Goal: Information Seeking & Learning: Check status

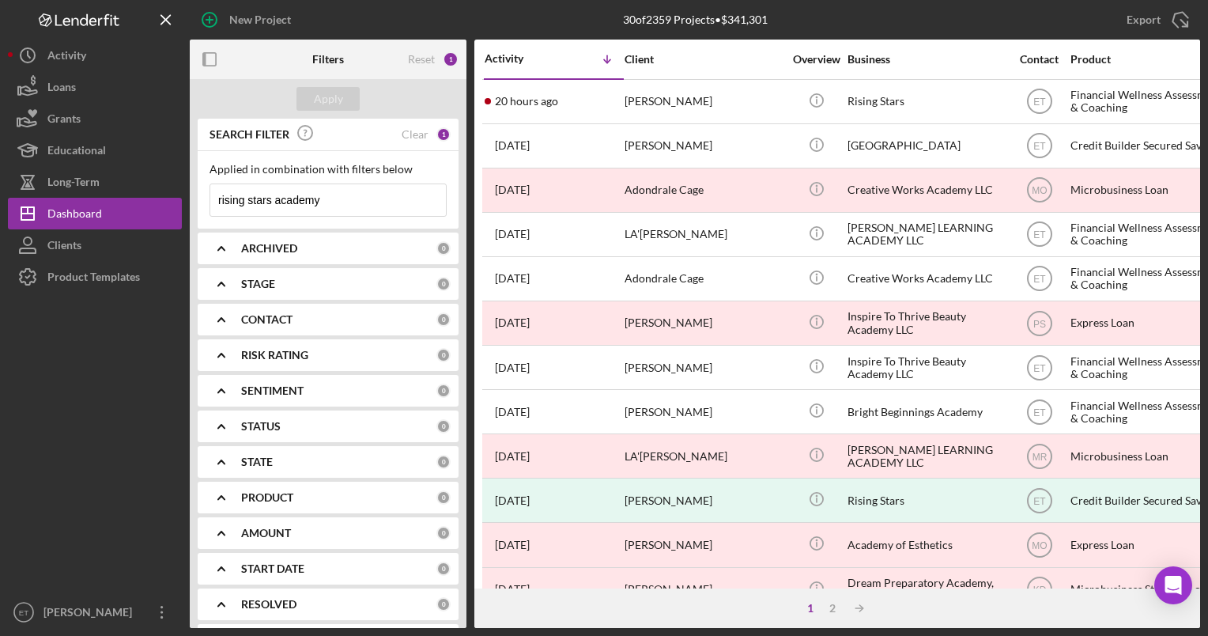
click at [335, 197] on input "rising stars academy" at bounding box center [328, 200] width 236 height 32
click at [300, 499] on div "PRODUCT" at bounding box center [338, 497] width 195 height 13
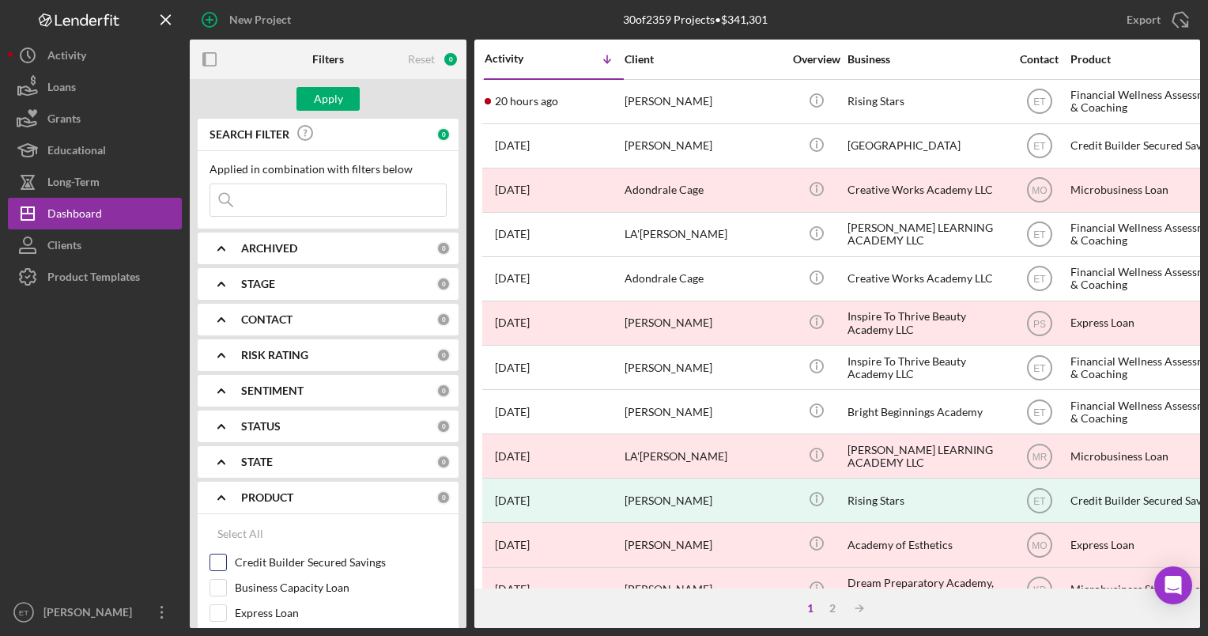
click at [218, 556] on input "Credit Builder Secured Savings" at bounding box center [218, 562] width 16 height 16
checkbox input "true"
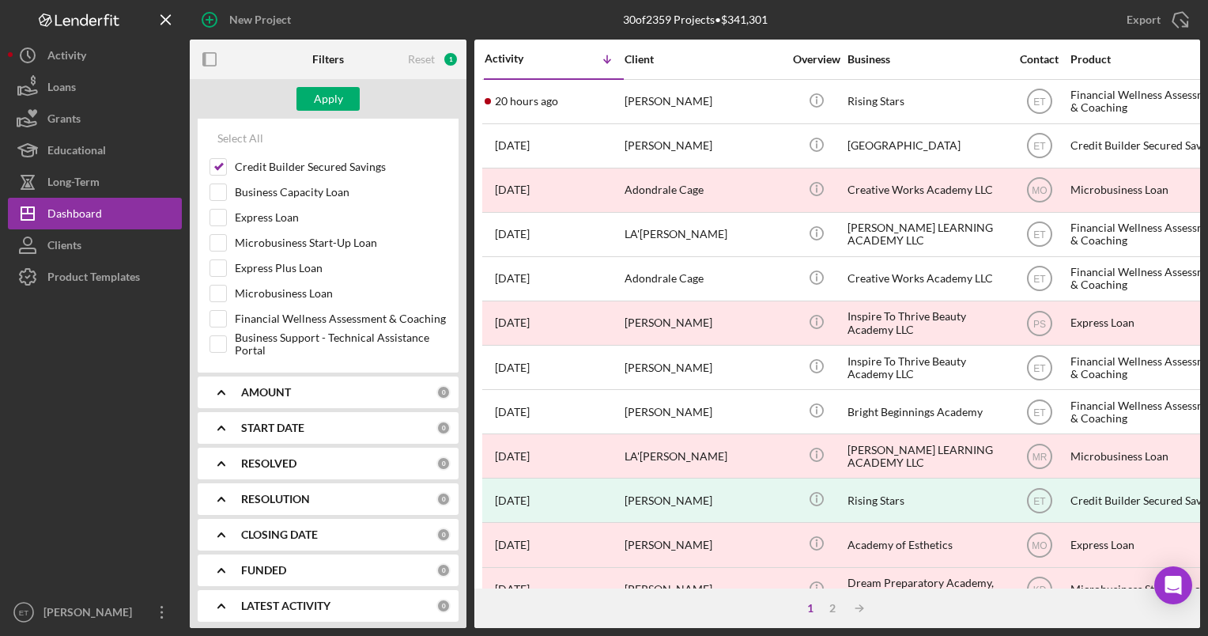
scroll to position [397, 0]
click at [312, 456] on div "RESOLVED" at bounding box center [338, 461] width 195 height 13
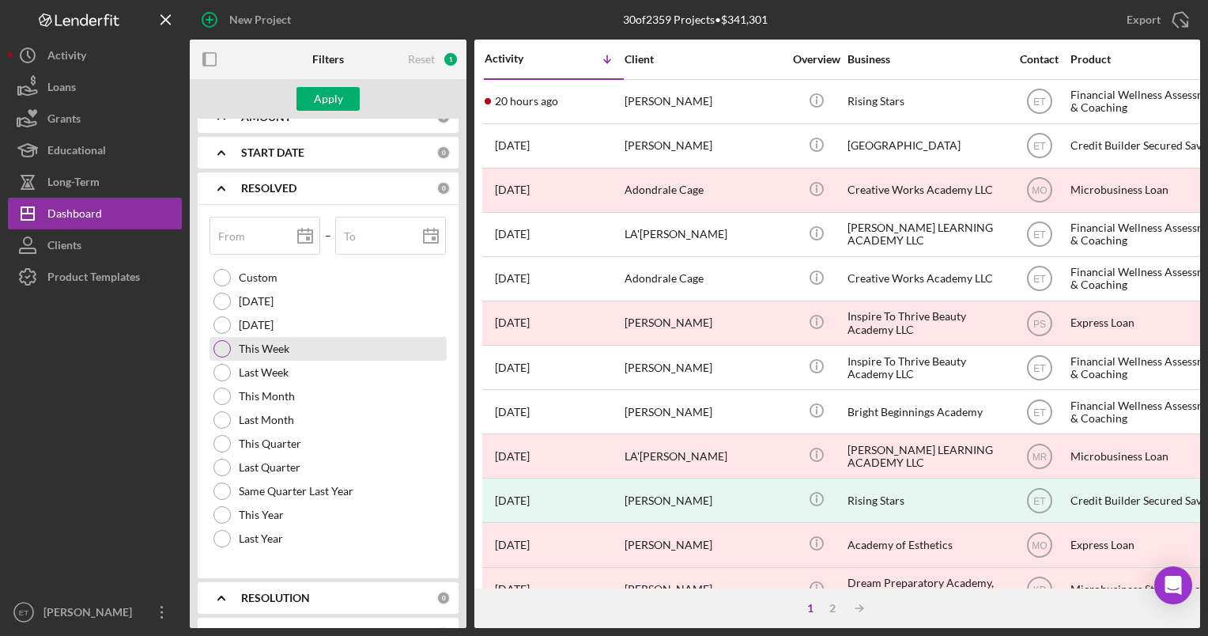
scroll to position [673, 0]
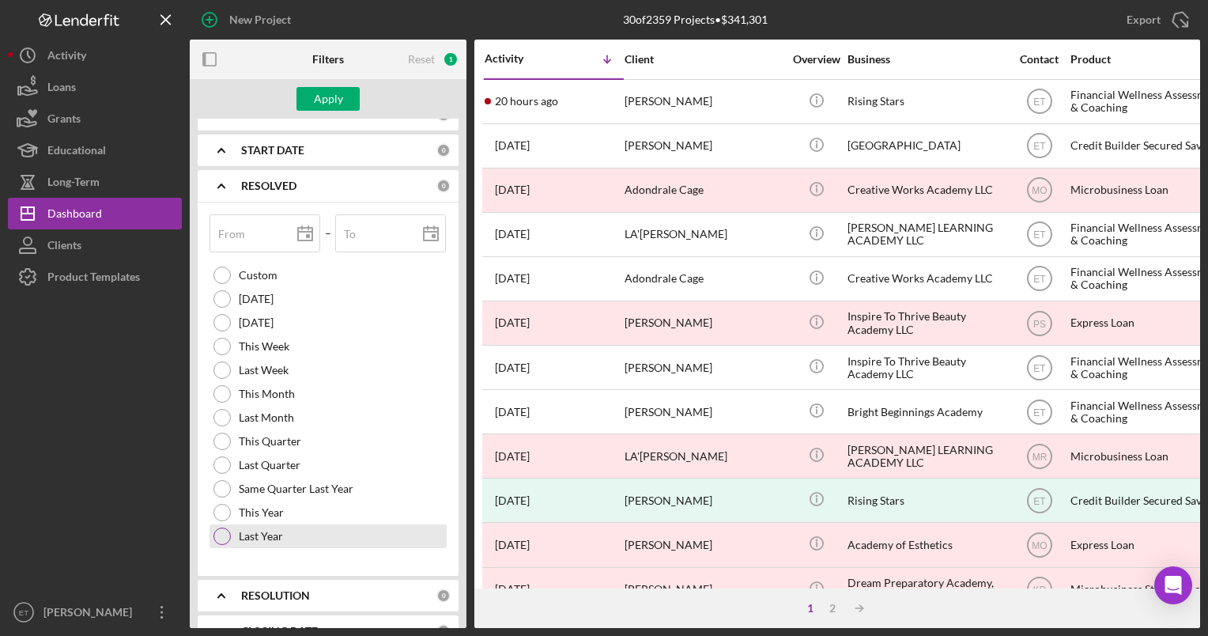
click at [221, 531] on div at bounding box center [221, 535] width 17 height 17
type input "[DATE]"
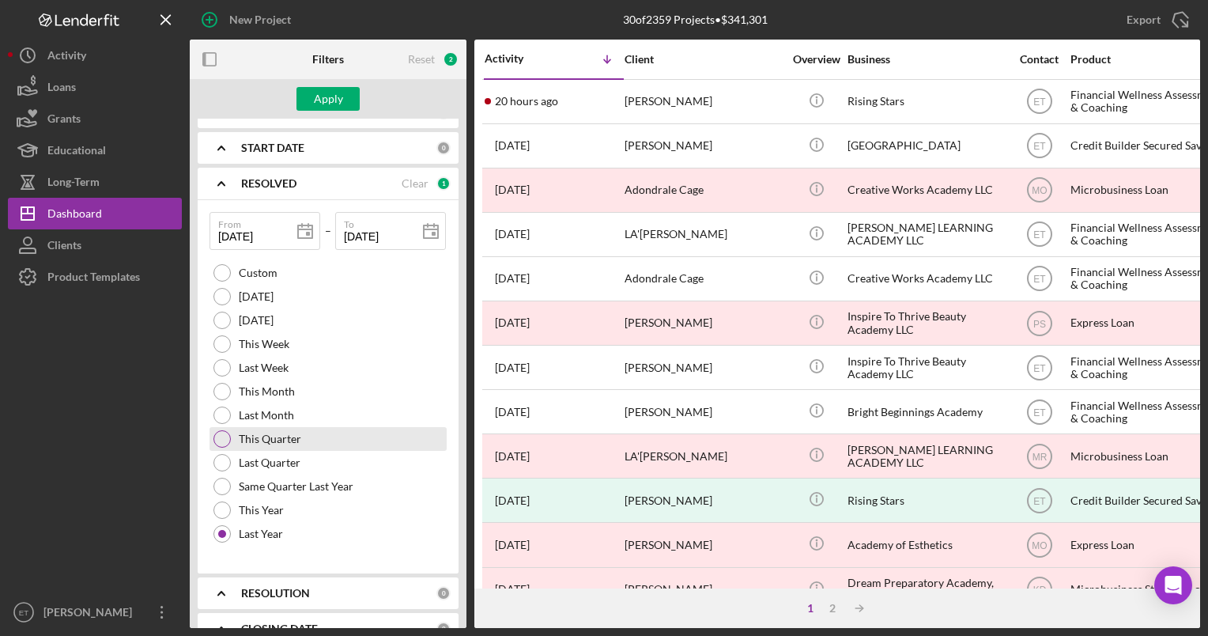
scroll to position [672, 0]
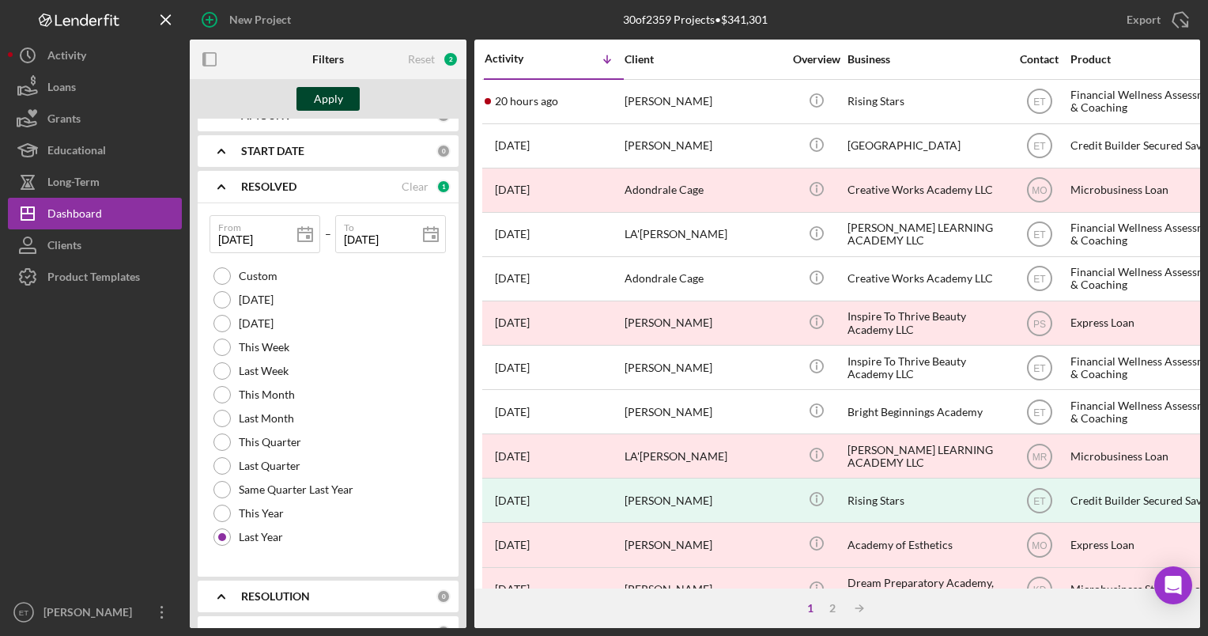
click at [323, 97] on div "Apply" at bounding box center [328, 99] width 29 height 24
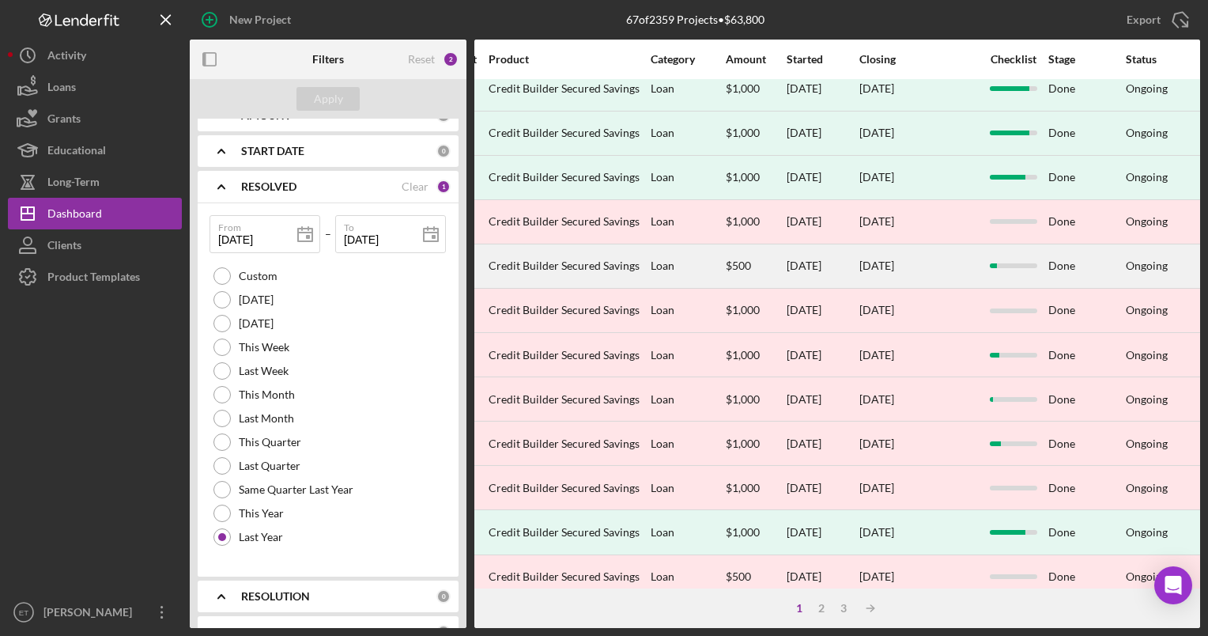
scroll to position [13, 582]
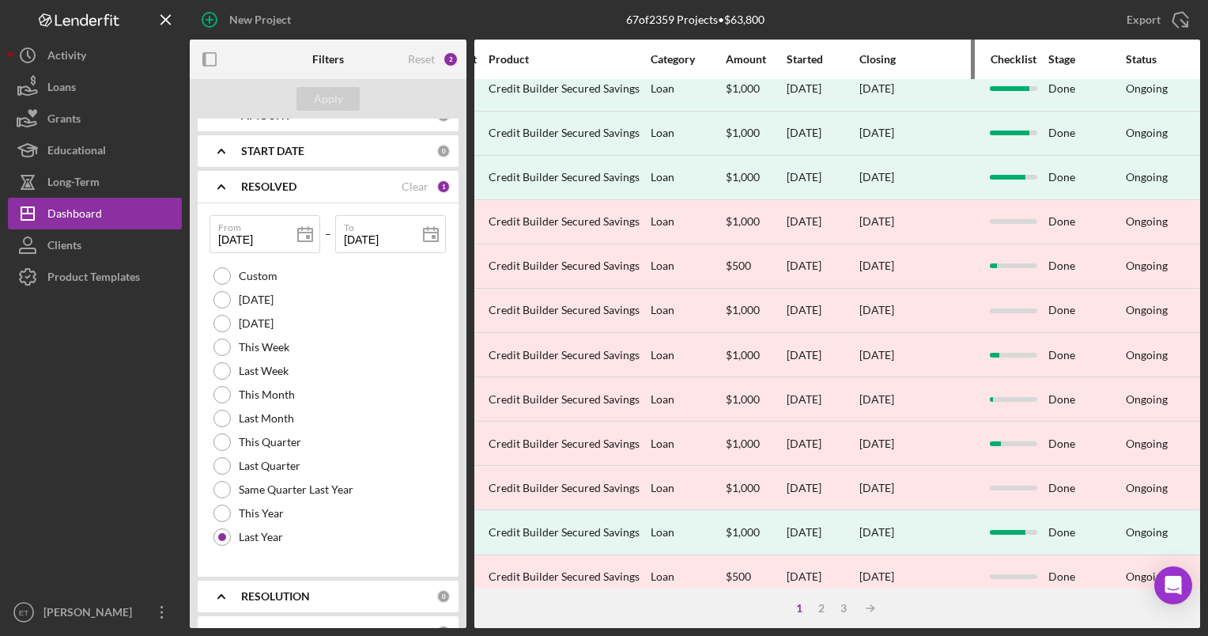
click at [880, 57] on div "Closing" at bounding box center [918, 59] width 119 height 13
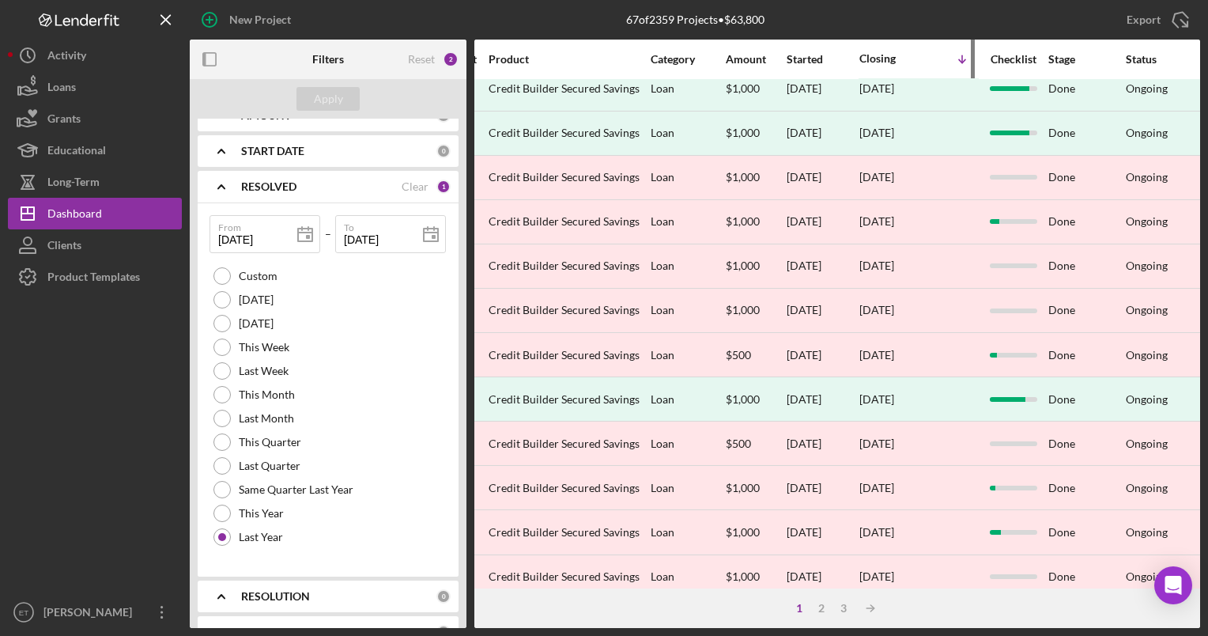
click at [880, 57] on div "Closing" at bounding box center [888, 58] width 59 height 13
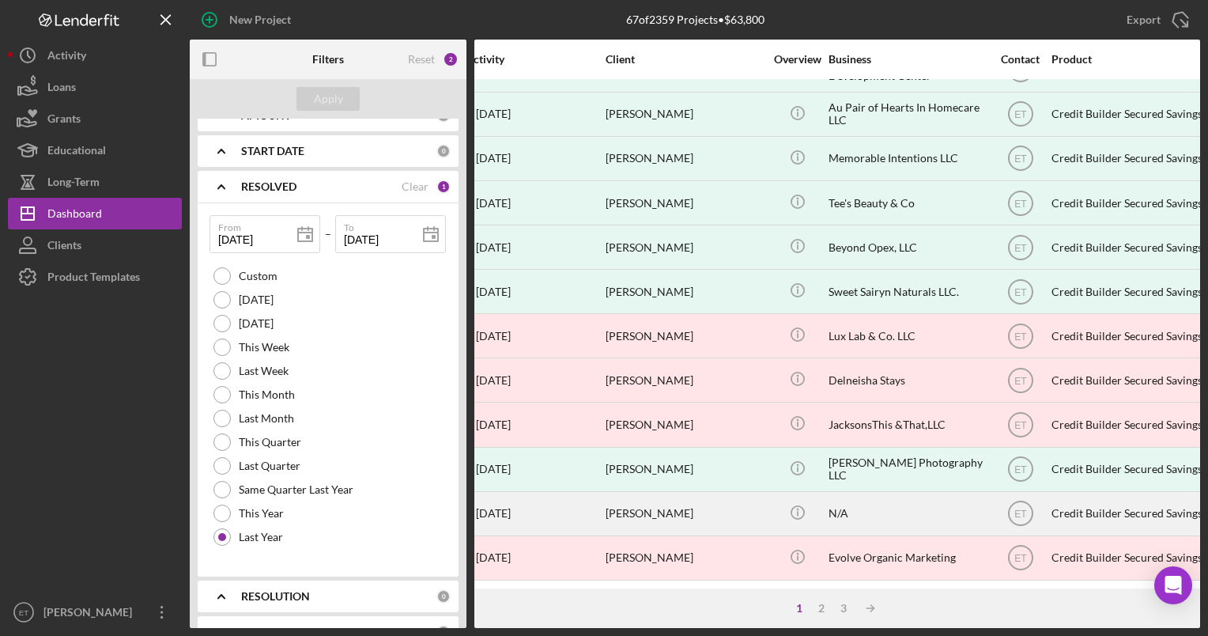
scroll to position [620, 0]
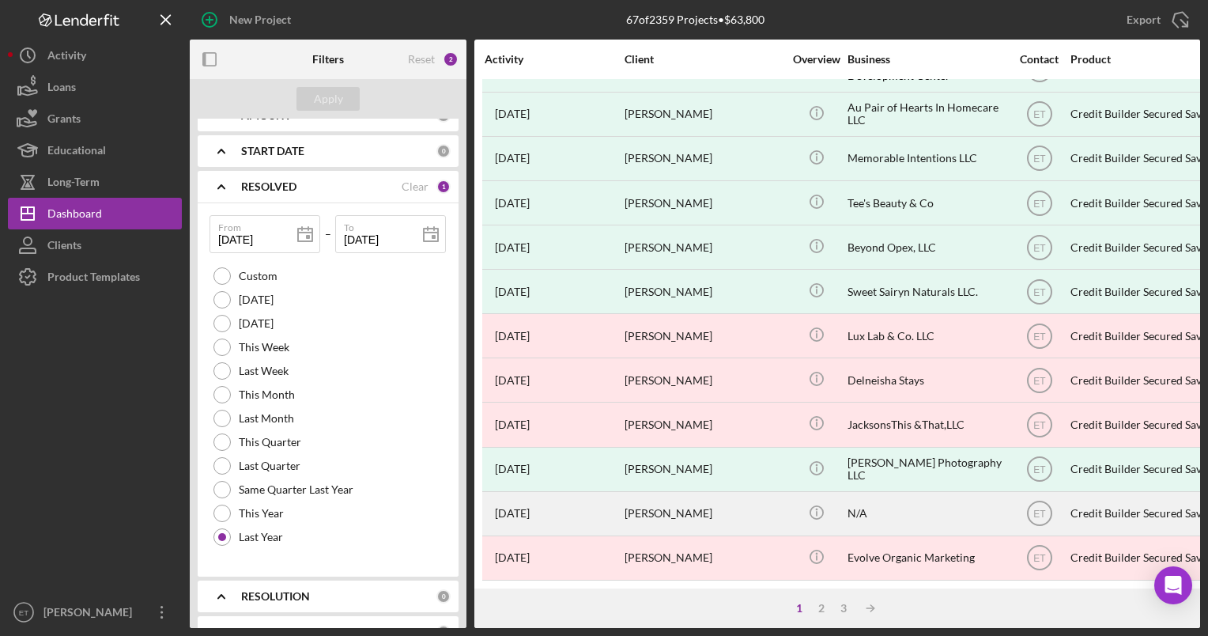
click at [660, 497] on div "[PERSON_NAME]" at bounding box center [704, 514] width 158 height 42
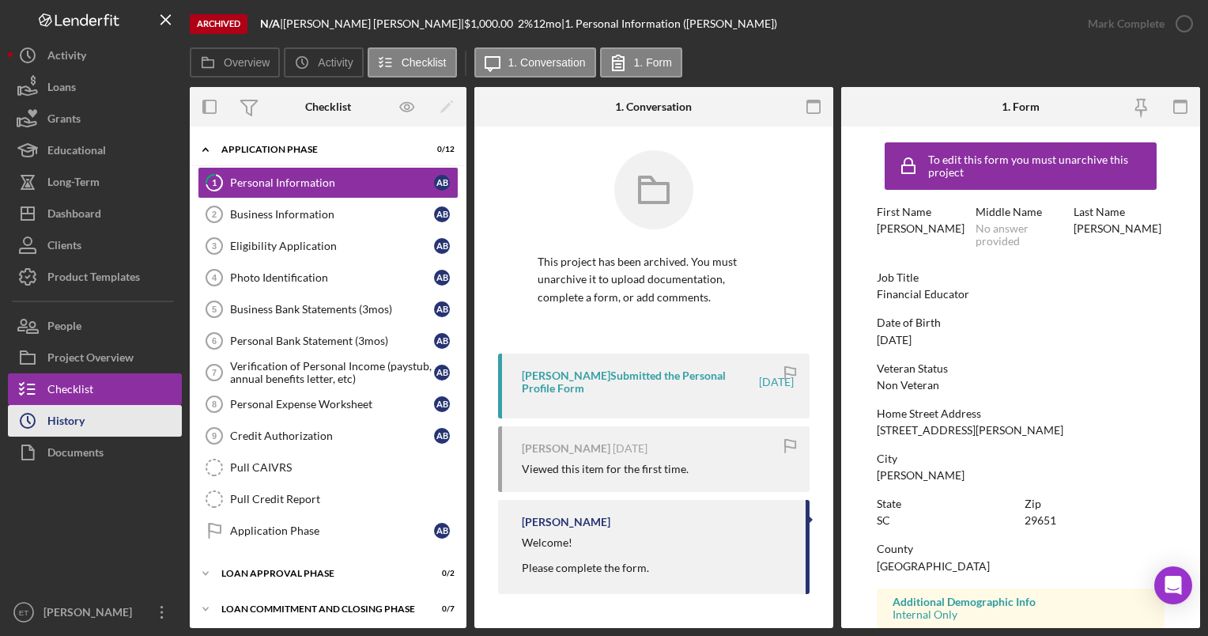
click at [38, 428] on icon "Icon/History" at bounding box center [28, 421] width 40 height 40
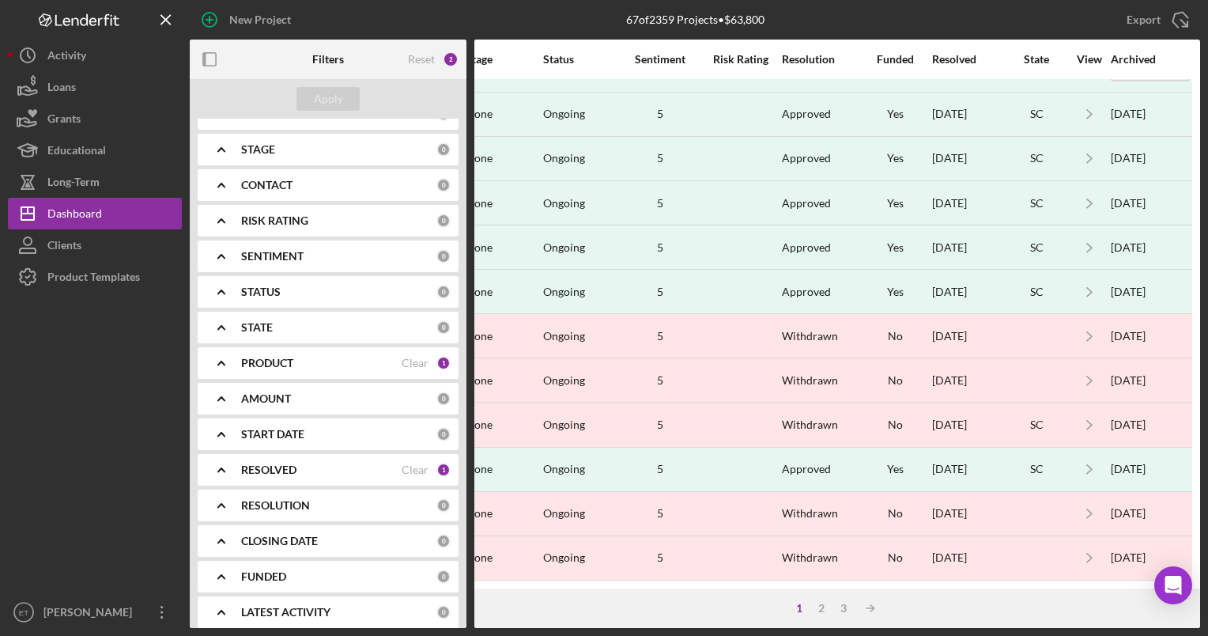
scroll to position [145, 0]
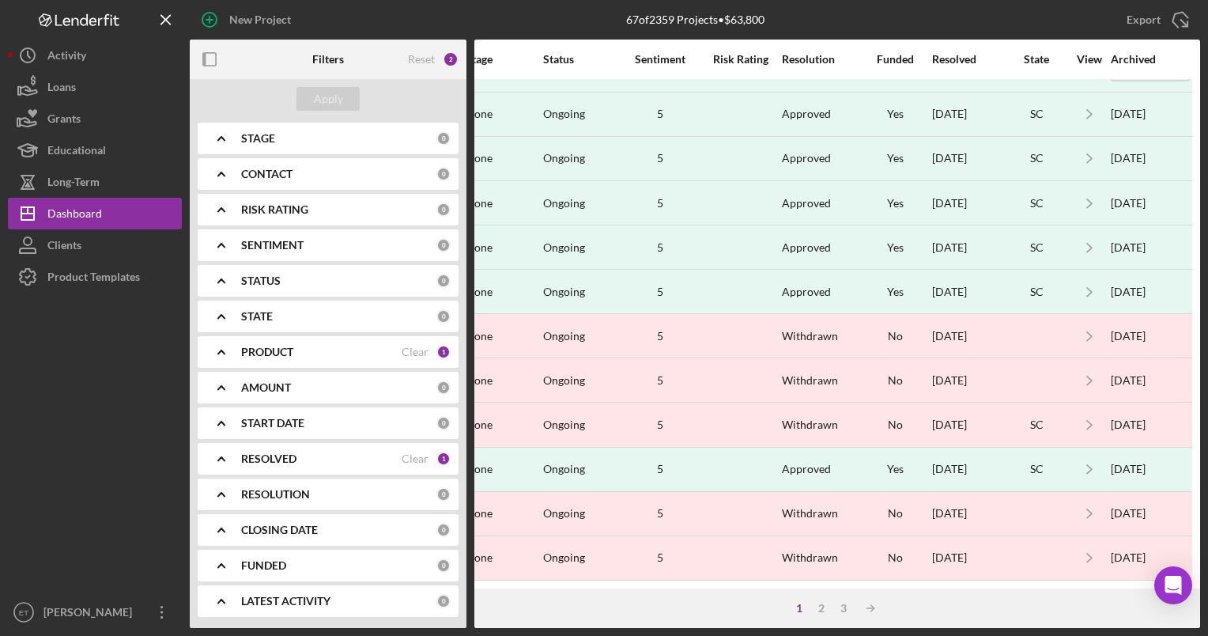
click at [324, 496] on div "RESOLUTION" at bounding box center [338, 494] width 195 height 13
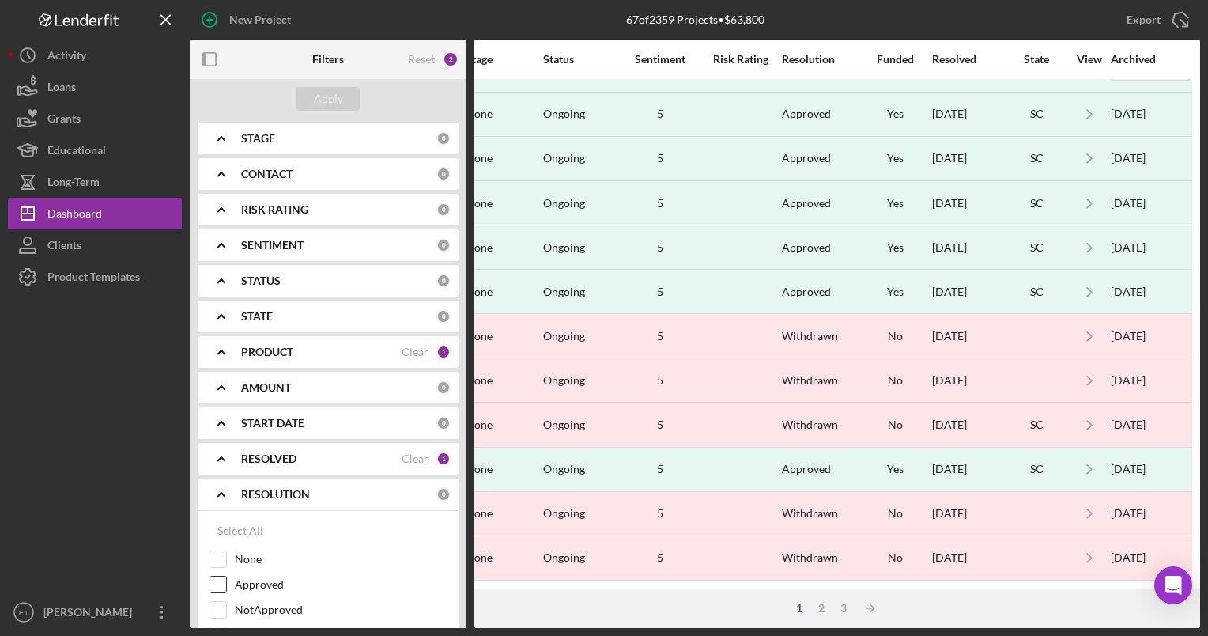
click at [218, 576] on input "Approved" at bounding box center [218, 584] width 16 height 16
checkbox input "true"
click at [328, 98] on div "Apply" at bounding box center [328, 99] width 29 height 24
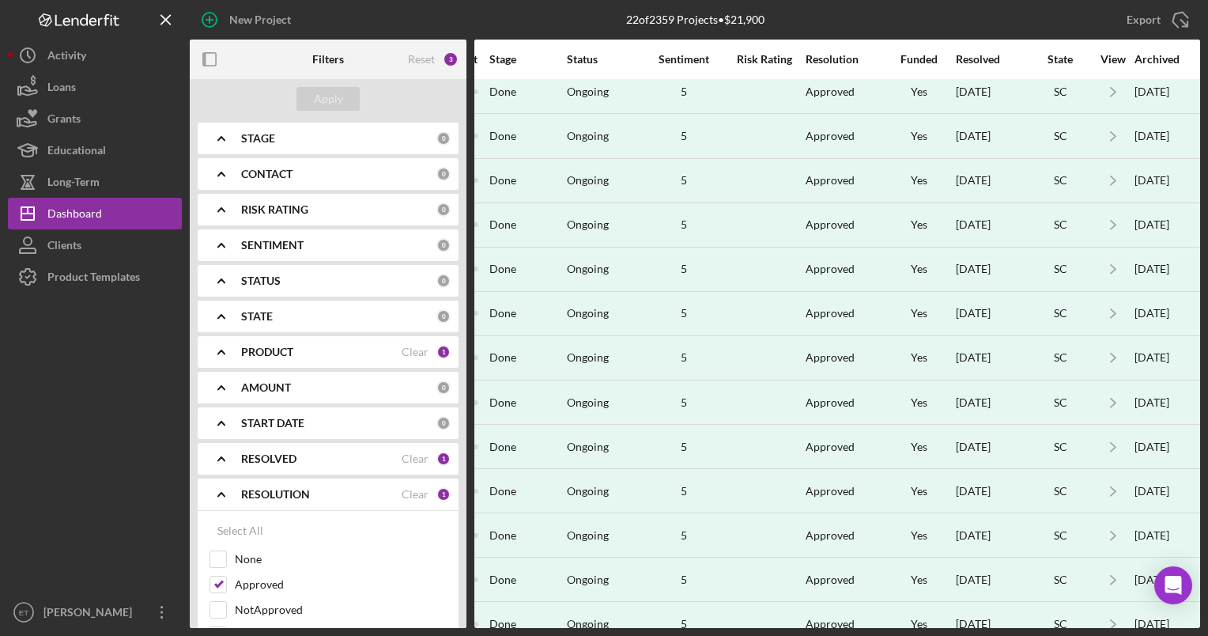
scroll to position [409, 1142]
click at [969, 61] on div "Resolved" at bounding box center [990, 59] width 71 height 13
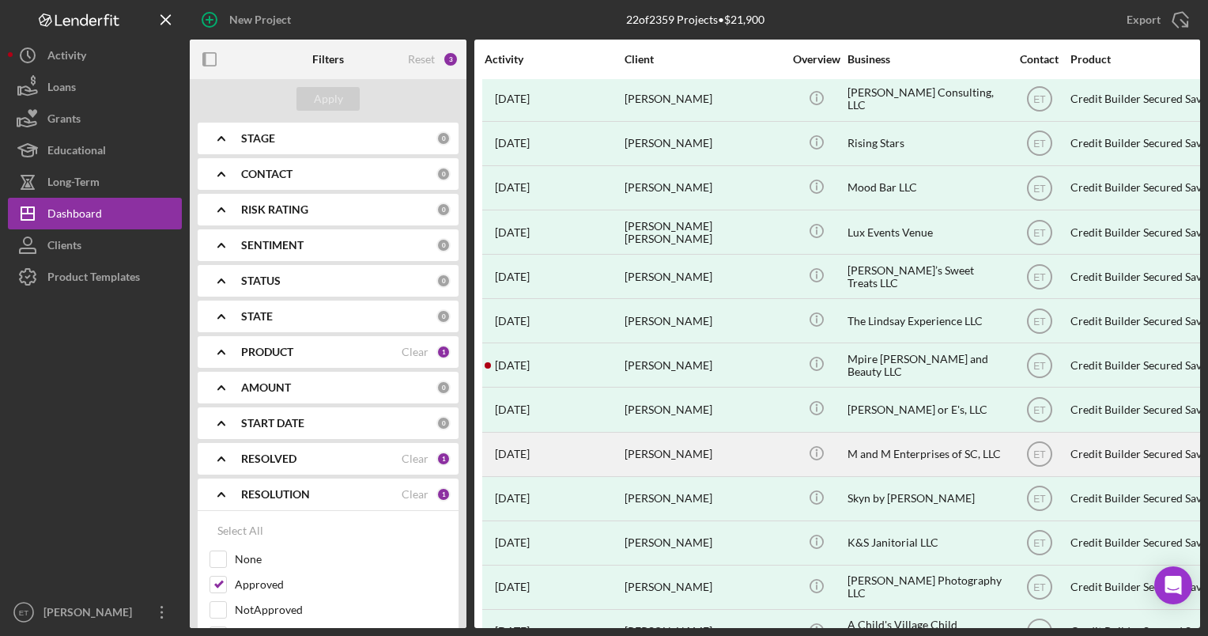
scroll to position [137, 0]
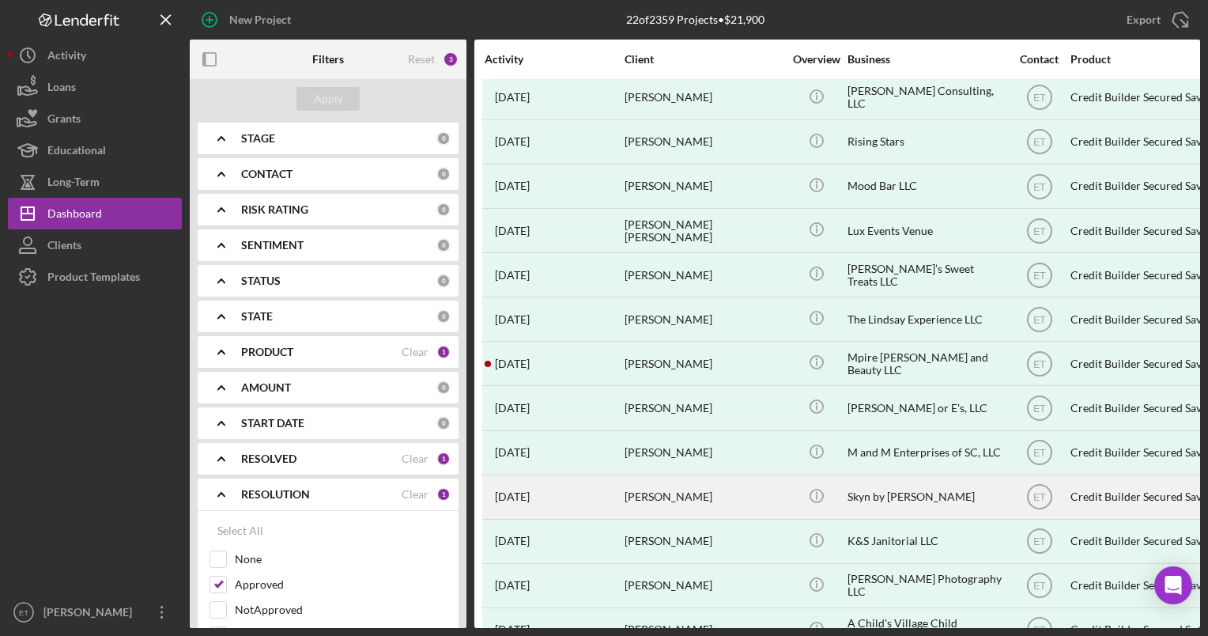
click at [931, 495] on div "Skyn by [PERSON_NAME]" at bounding box center [927, 497] width 158 height 42
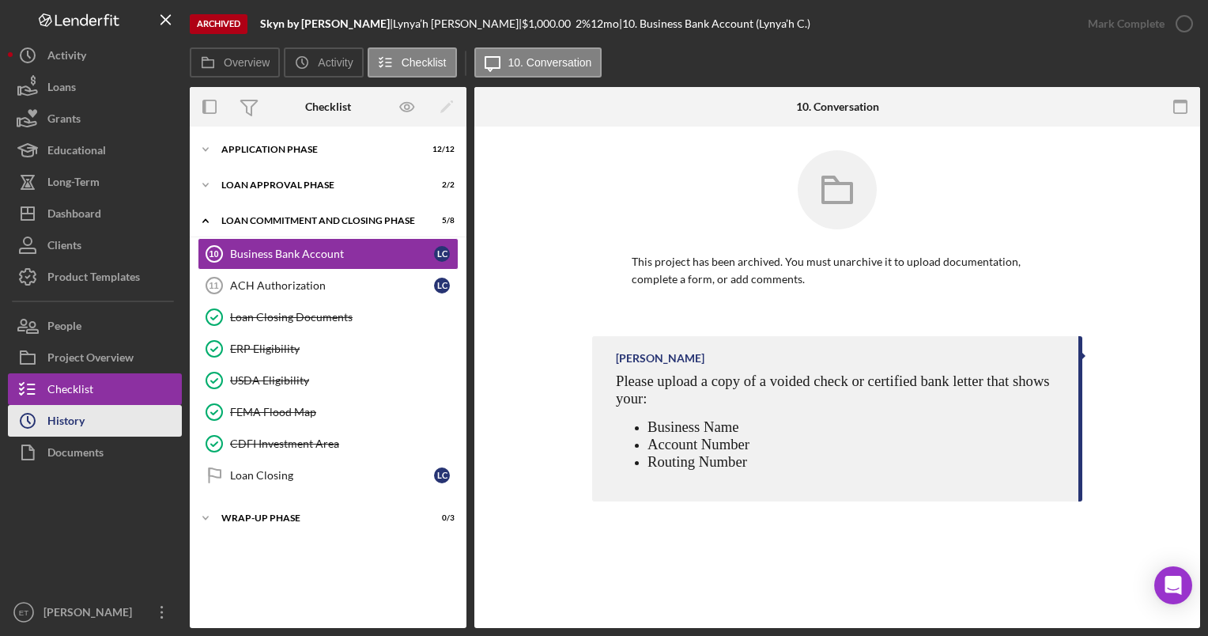
click at [57, 429] on div "History" at bounding box center [65, 423] width 37 height 36
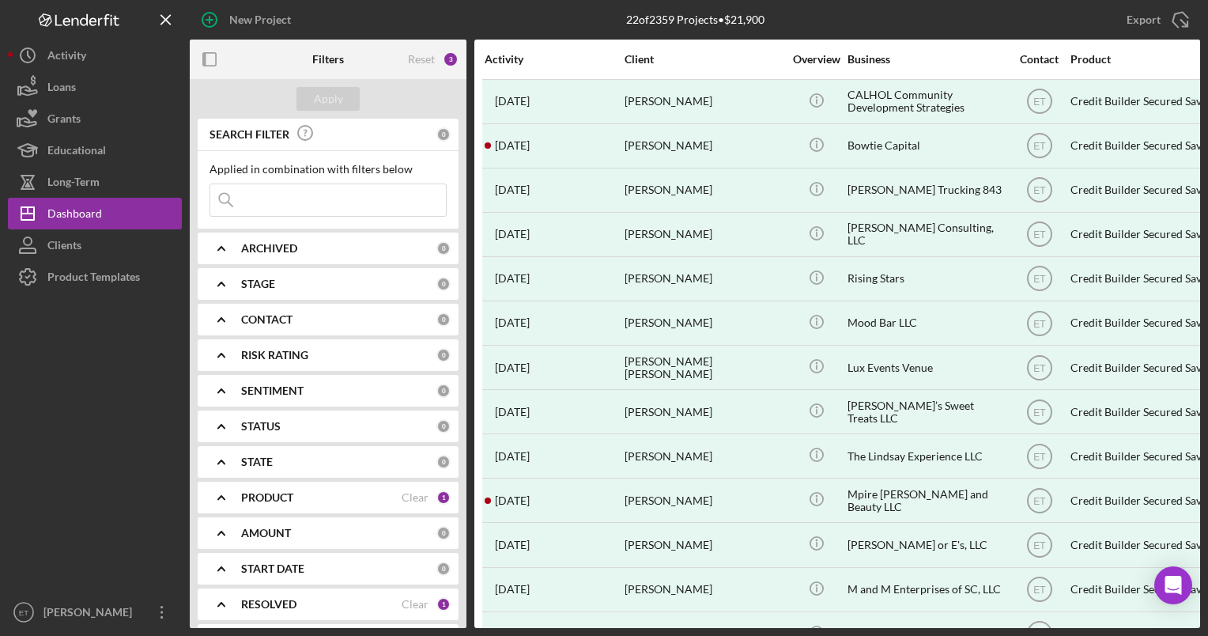
click at [268, 201] on input at bounding box center [328, 200] width 236 height 32
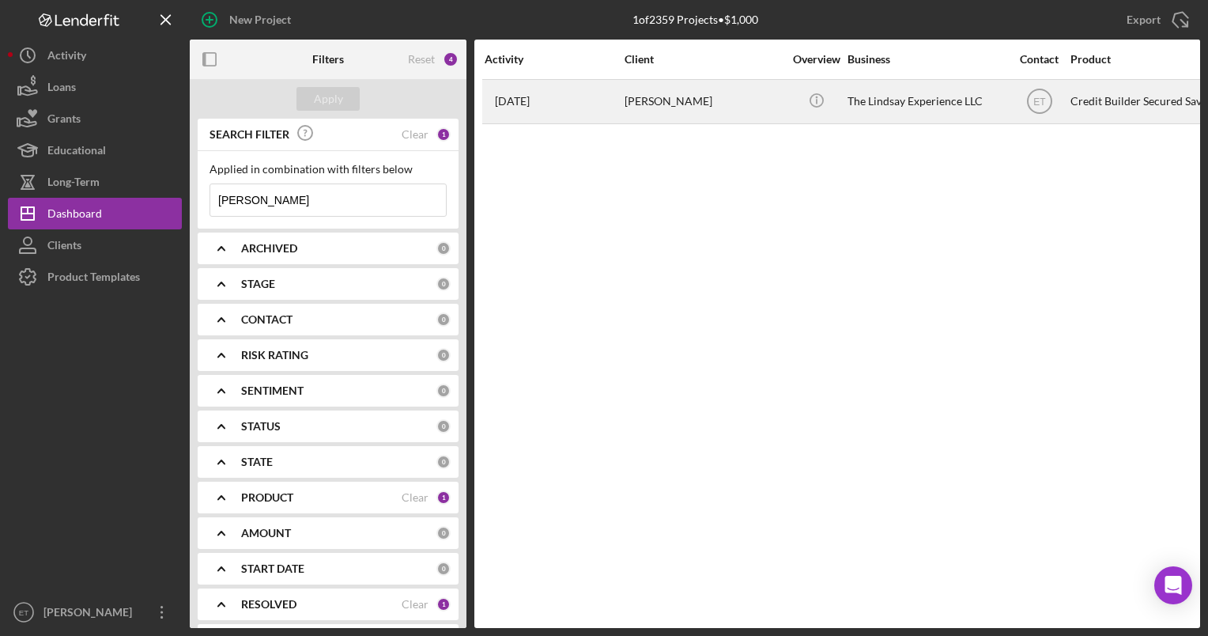
type input "portia"
click at [688, 108] on div "[PERSON_NAME]" at bounding box center [704, 102] width 158 height 42
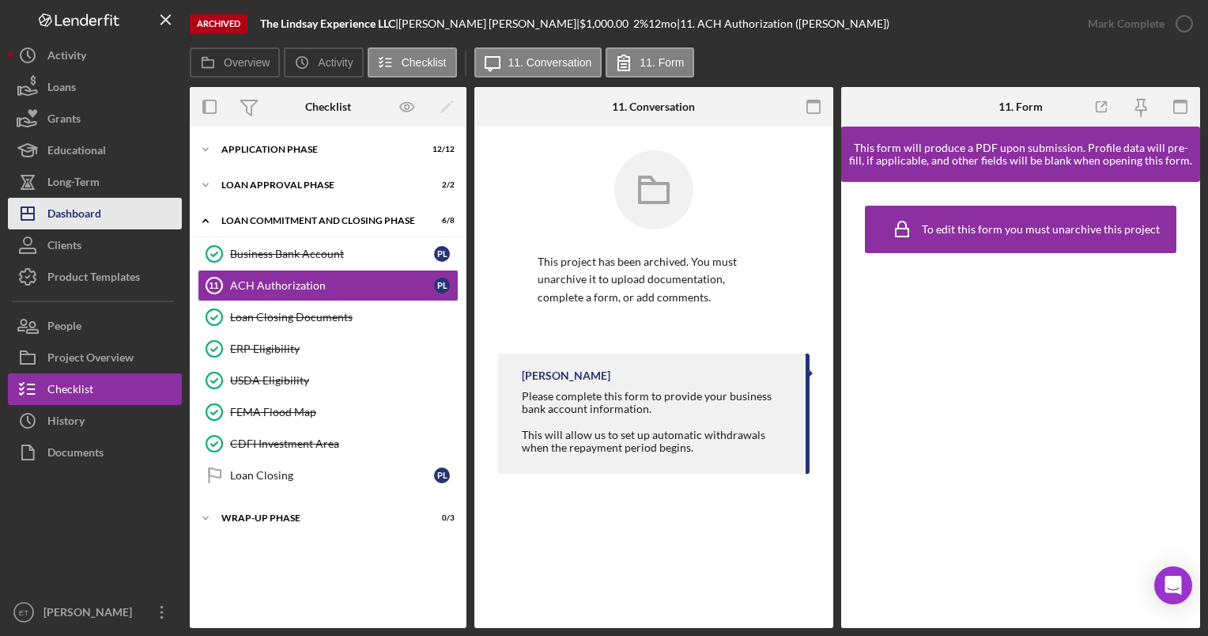
click at [97, 221] on div "Dashboard" at bounding box center [74, 216] width 54 height 36
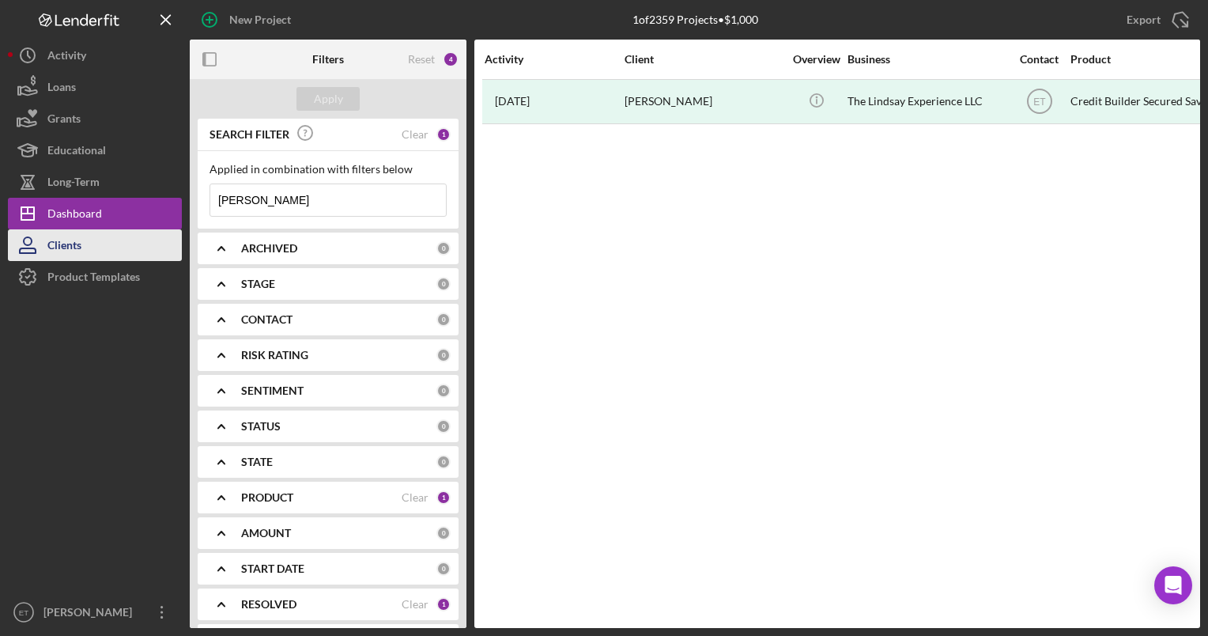
click at [81, 249] on div "Clients" at bounding box center [64, 247] width 34 height 36
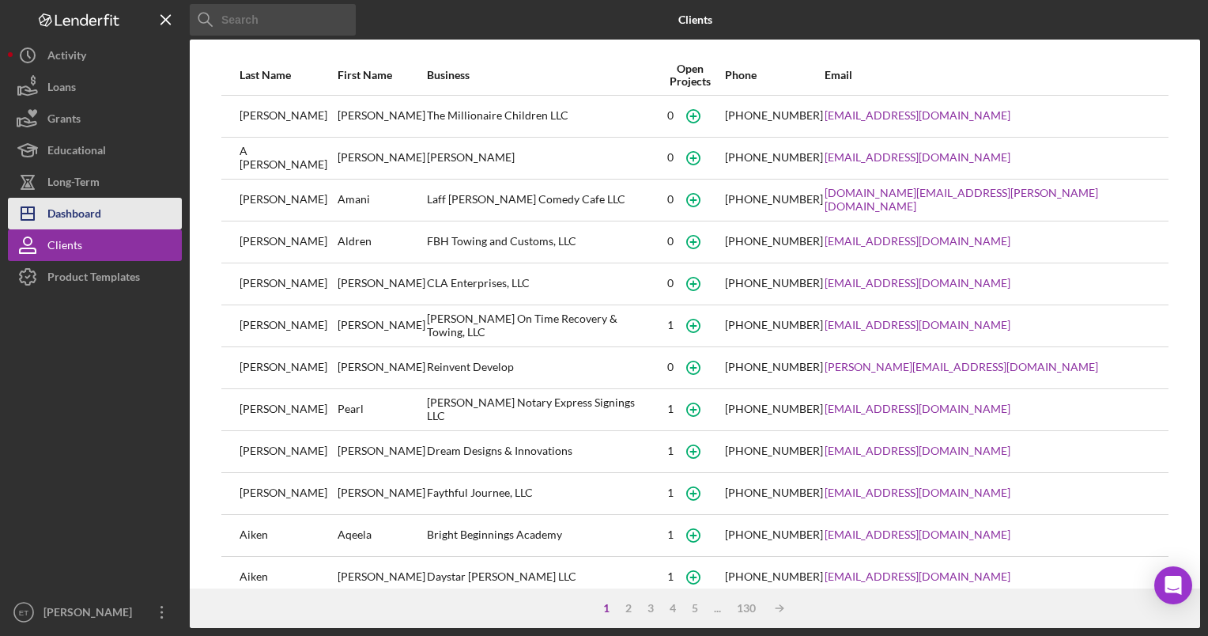
click at [98, 209] on div "Dashboard" at bounding box center [74, 216] width 54 height 36
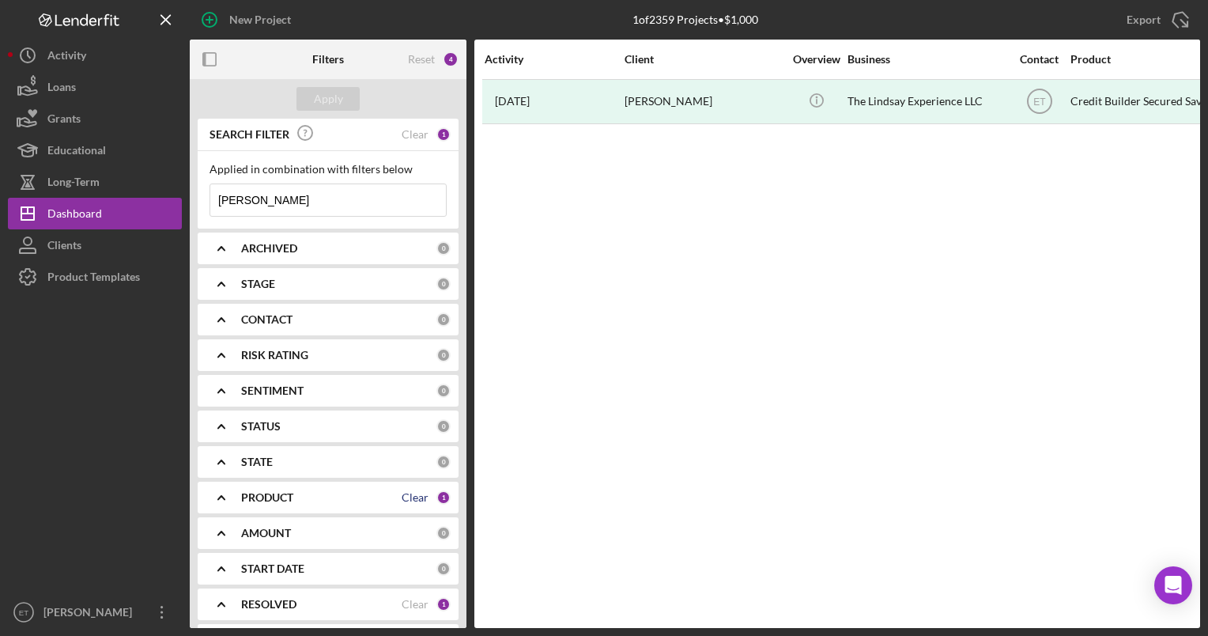
type input "portia lindsay"
click at [410, 495] on div "Clear" at bounding box center [415, 497] width 27 height 13
click at [331, 98] on div "Apply" at bounding box center [328, 99] width 29 height 24
click at [410, 136] on div "Clear" at bounding box center [415, 134] width 27 height 13
click at [427, 60] on div "Reset" at bounding box center [421, 59] width 27 height 13
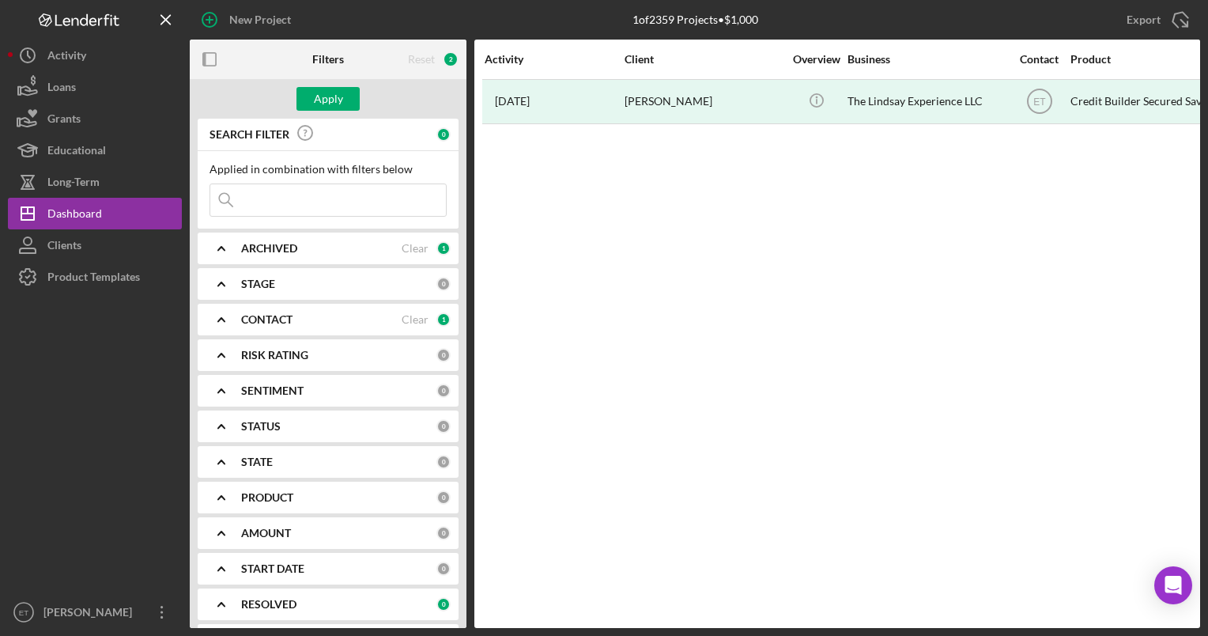
click at [449, 59] on div "2" at bounding box center [451, 59] width 16 height 16
click at [410, 319] on div "Clear" at bounding box center [415, 319] width 27 height 13
click at [417, 253] on div "Clear" at bounding box center [415, 248] width 27 height 13
click at [314, 194] on input at bounding box center [328, 200] width 236 height 32
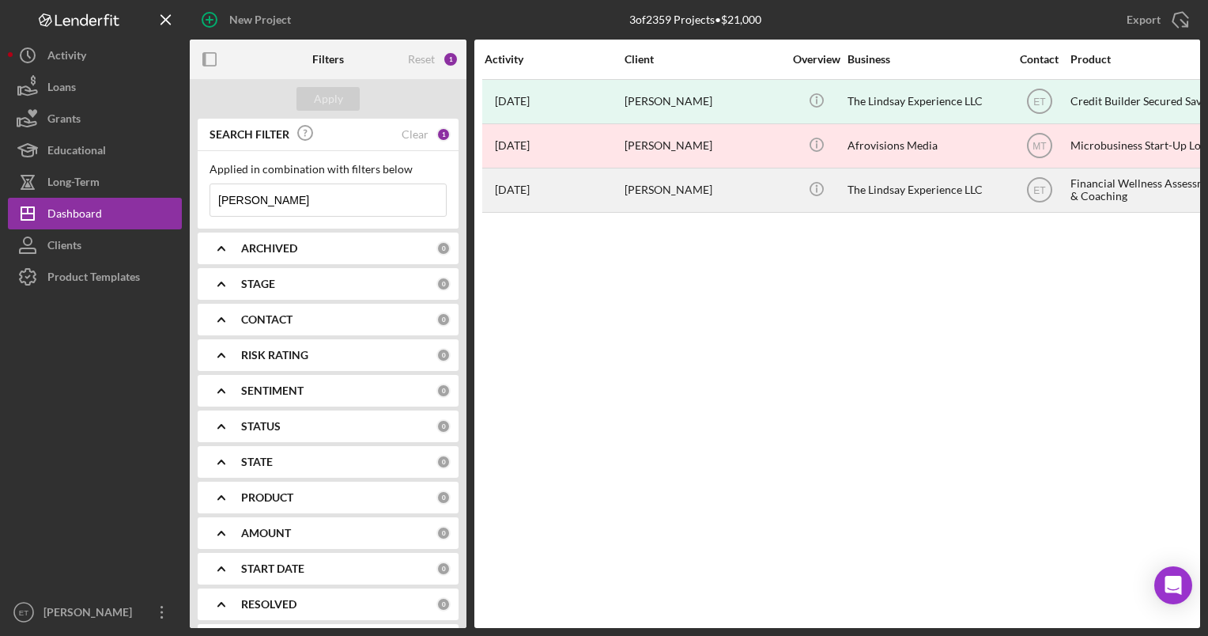
type input "portia lindsay"
click at [867, 193] on div "The Lindsay Experience LLC" at bounding box center [927, 190] width 158 height 42
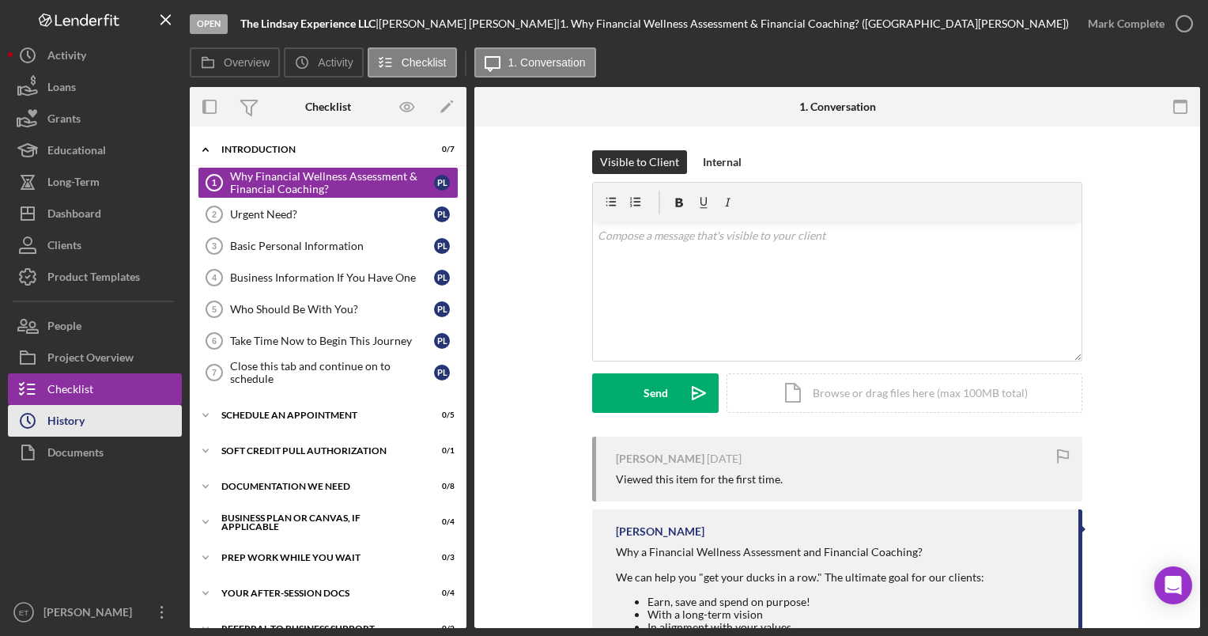
click at [70, 424] on div "History" at bounding box center [65, 423] width 37 height 36
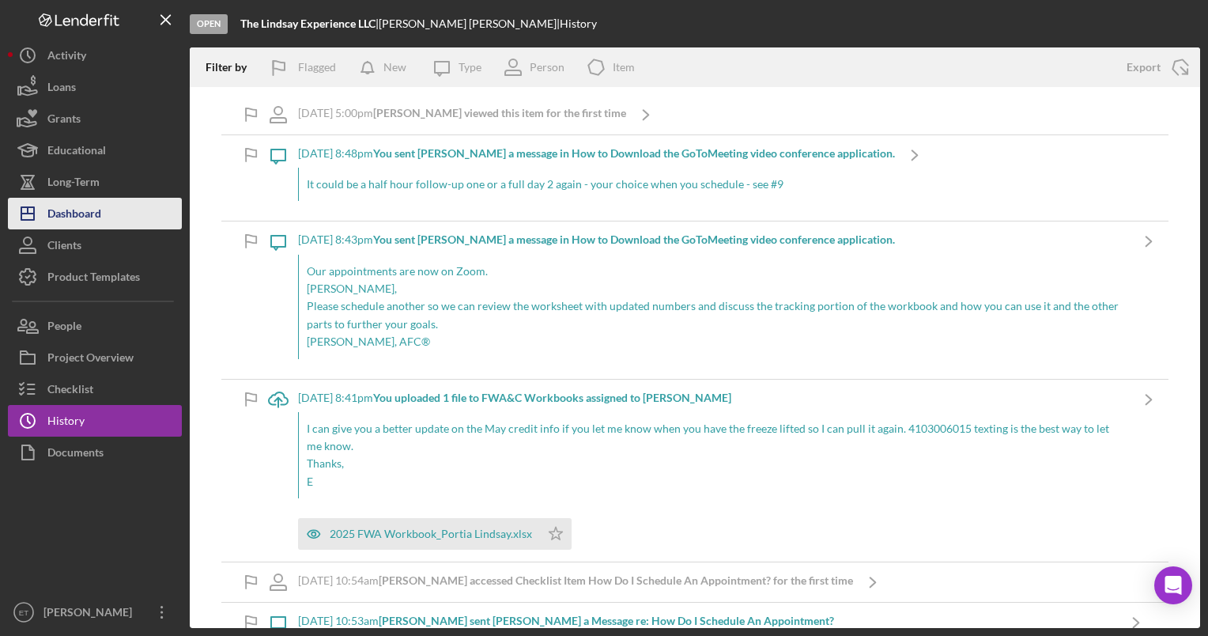
click at [89, 211] on div "Dashboard" at bounding box center [74, 216] width 54 height 36
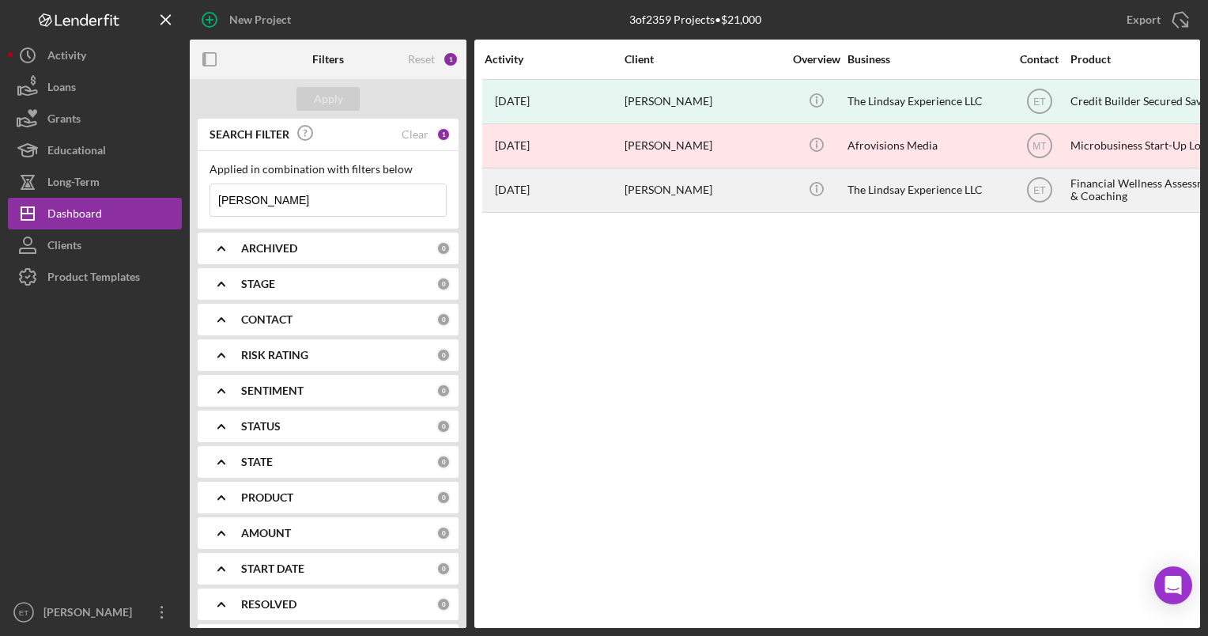
click at [701, 187] on div "[PERSON_NAME]" at bounding box center [704, 190] width 158 height 42
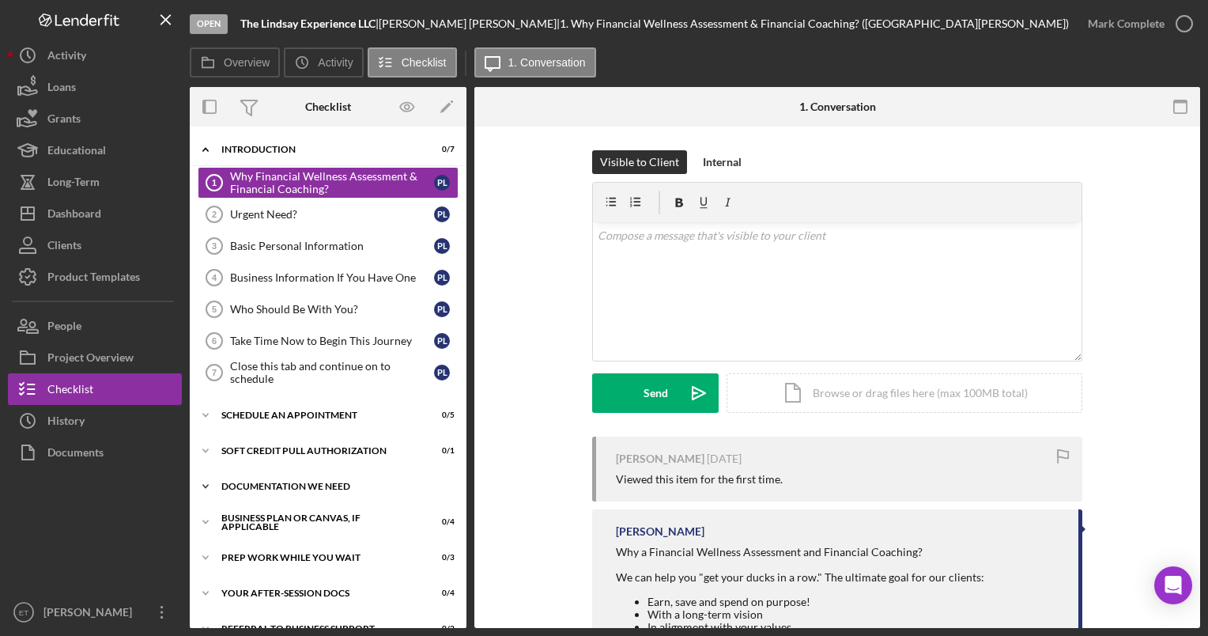
click at [284, 484] on div "Documentation We Need" at bounding box center [333, 486] width 225 height 9
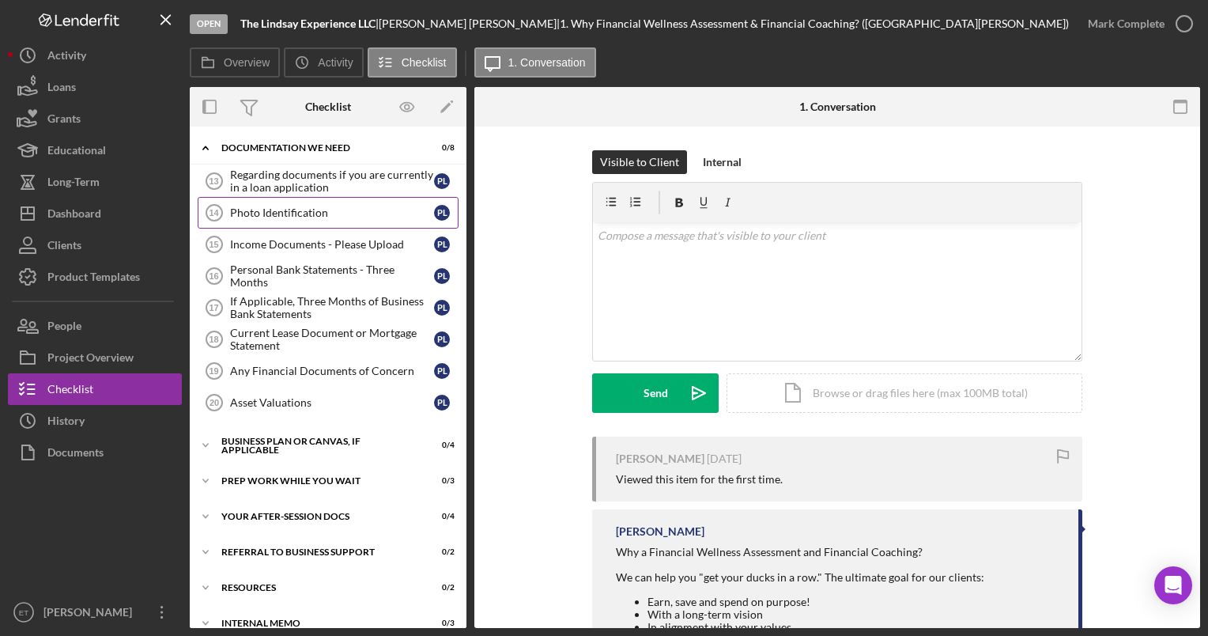
scroll to position [353, 0]
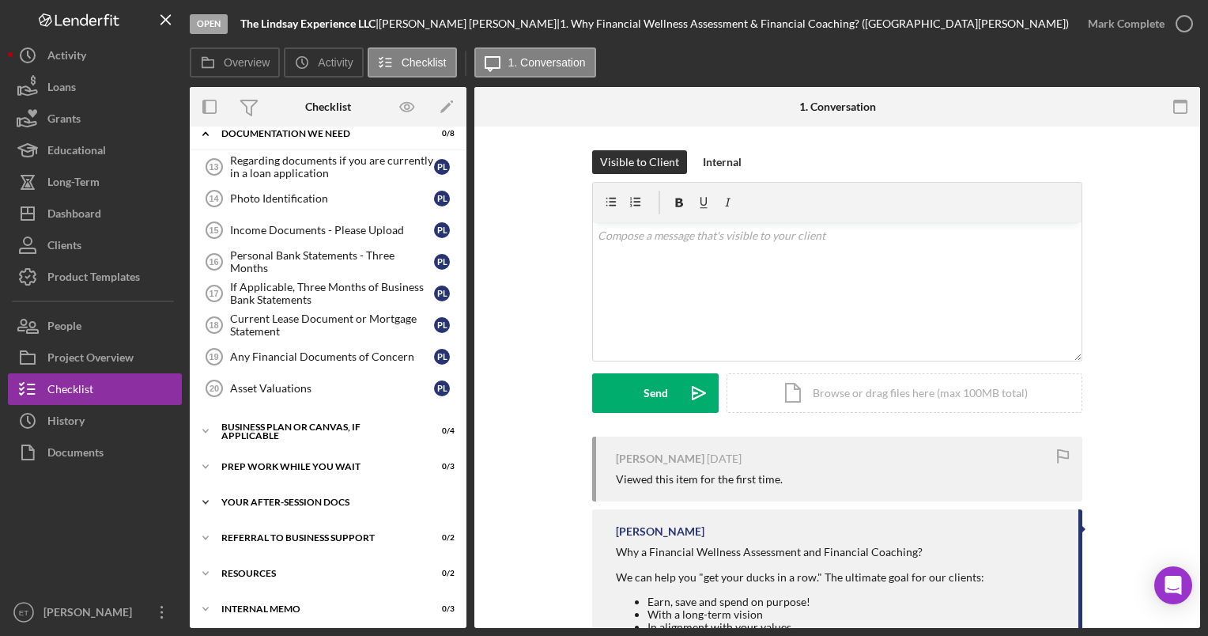
click at [282, 501] on div "Your After-Session Docs" at bounding box center [333, 501] width 225 height 9
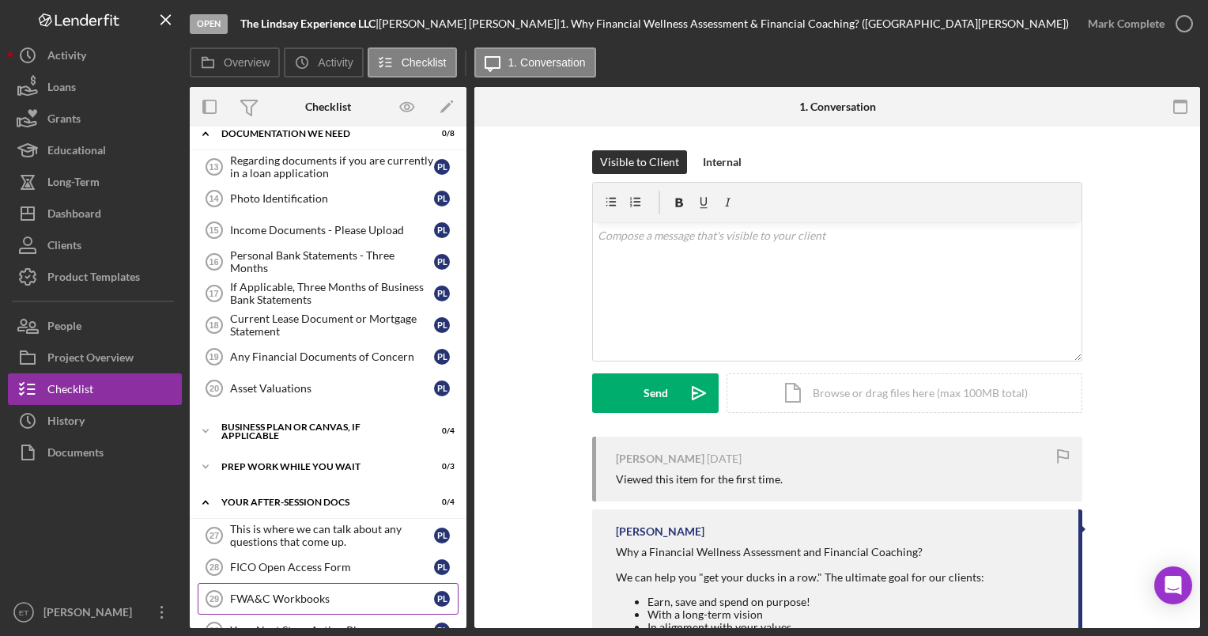
click at [289, 592] on div "FWA&C Workbooks" at bounding box center [332, 598] width 204 height 13
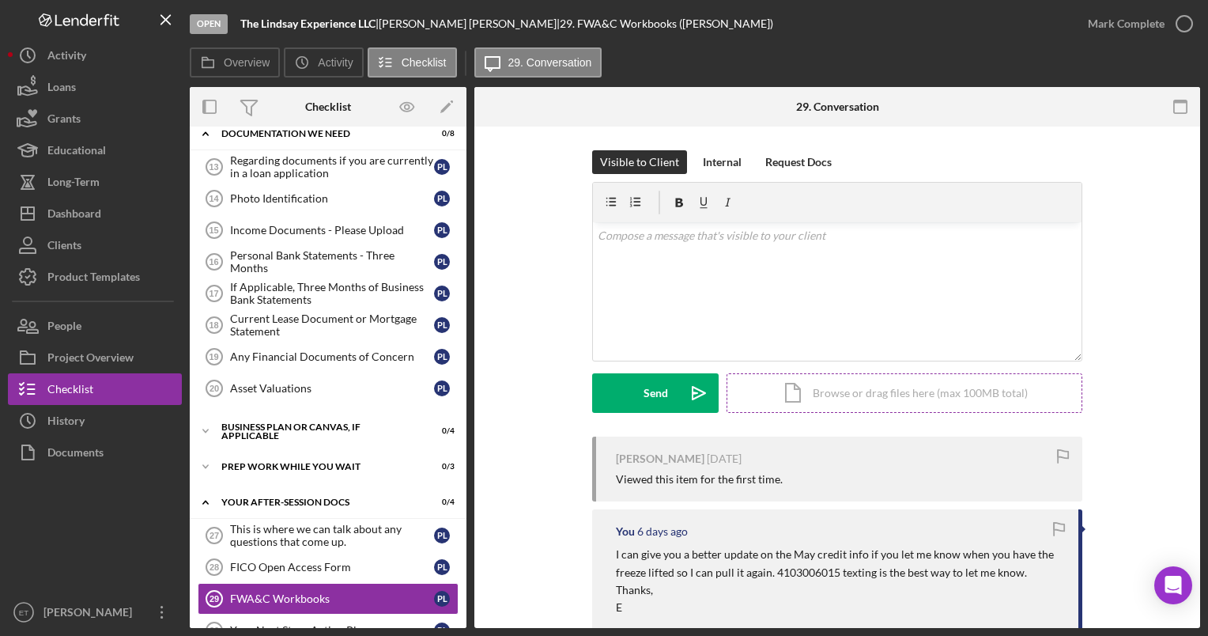
click at [882, 398] on div "Icon/Document Browse or drag files here (max 100MB total) Tap to choose files o…" at bounding box center [905, 393] width 356 height 40
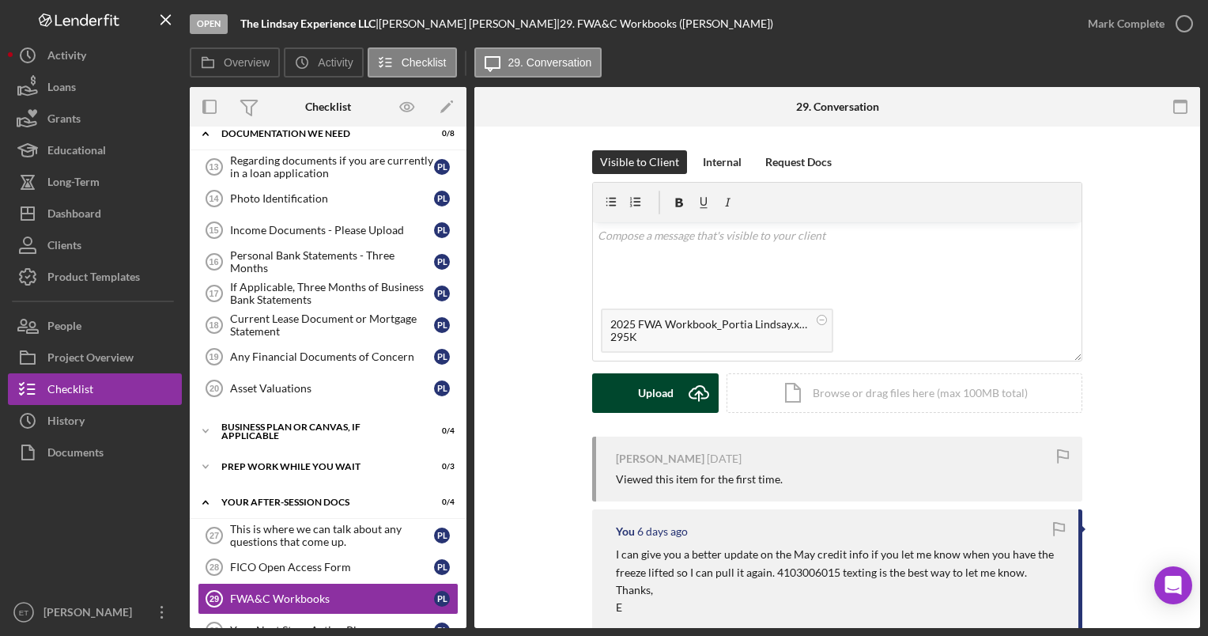
click at [669, 399] on div "Upload" at bounding box center [656, 393] width 36 height 40
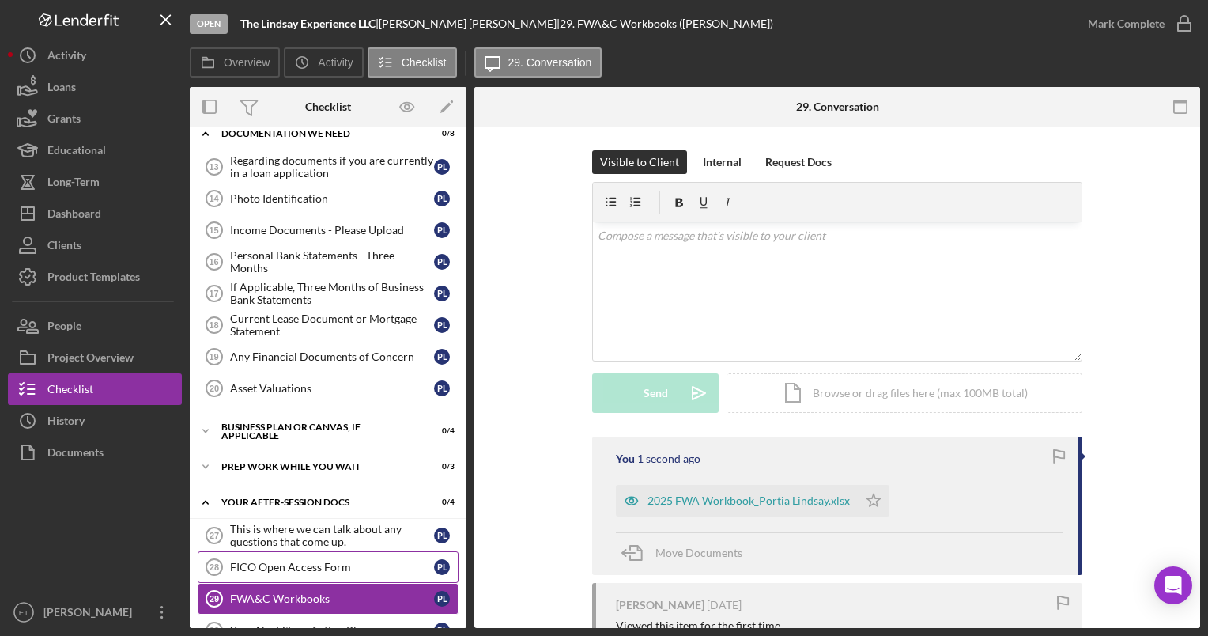
click at [284, 561] on div "FICO Open Access Form" at bounding box center [332, 567] width 204 height 13
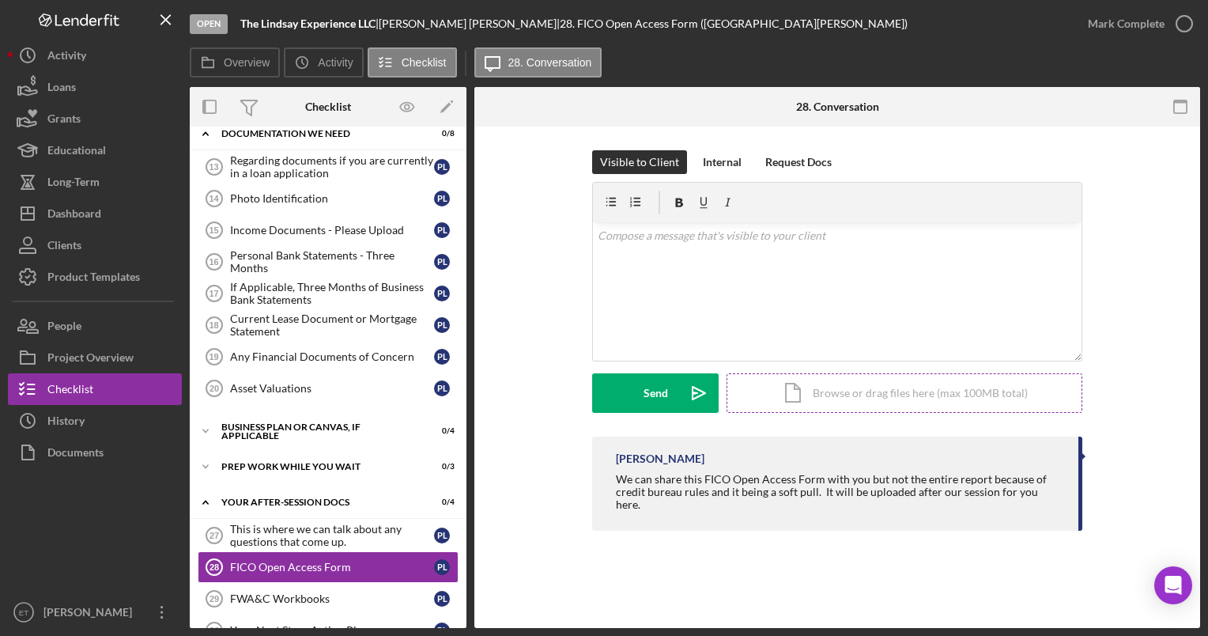
click at [949, 395] on div "Icon/Document Browse or drag files here (max 100MB total) Tap to choose files o…" at bounding box center [905, 393] width 356 height 40
click at [285, 592] on div "FWA&C Workbooks" at bounding box center [332, 598] width 204 height 13
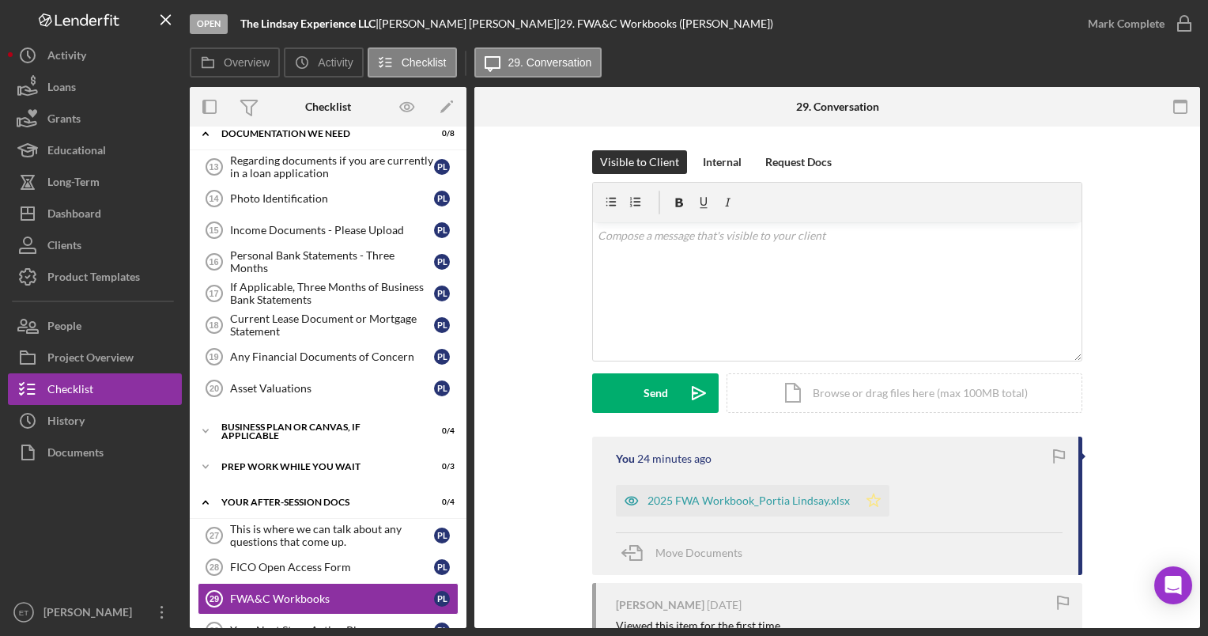
click at [873, 497] on icon "Icon/Star" at bounding box center [874, 501] width 32 height 32
click at [79, 421] on div "History" at bounding box center [65, 423] width 37 height 36
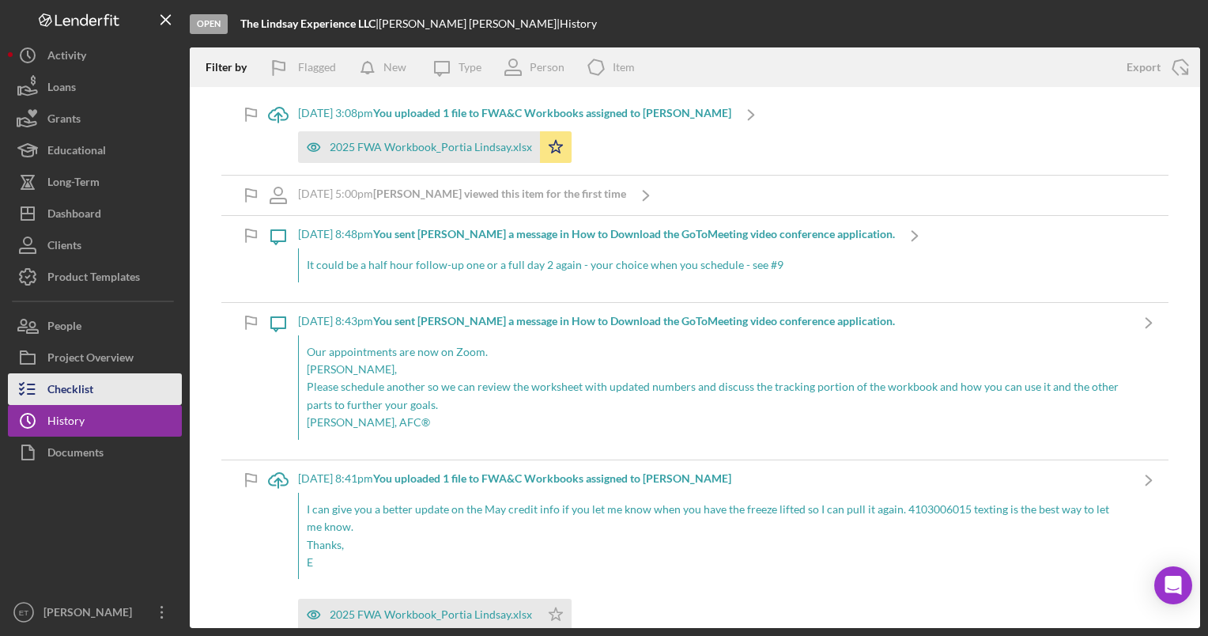
click at [81, 395] on div "Checklist" at bounding box center [70, 391] width 46 height 36
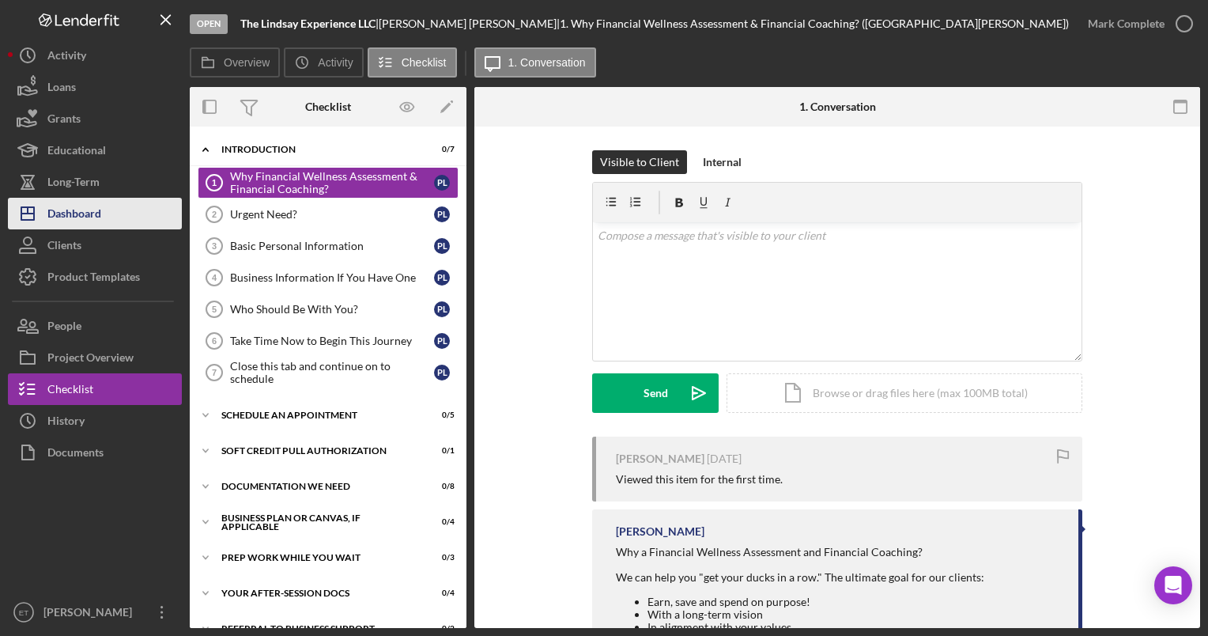
click at [92, 224] on div "Dashboard" at bounding box center [74, 216] width 54 height 36
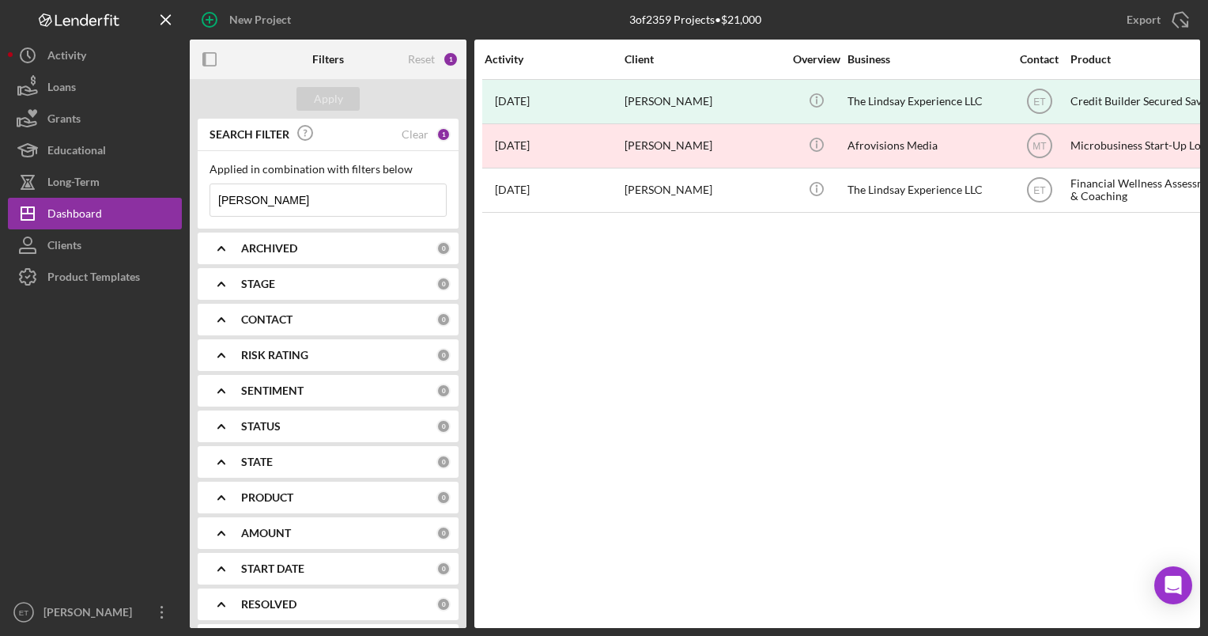
click at [315, 198] on input "portia lindsay" at bounding box center [328, 200] width 236 height 32
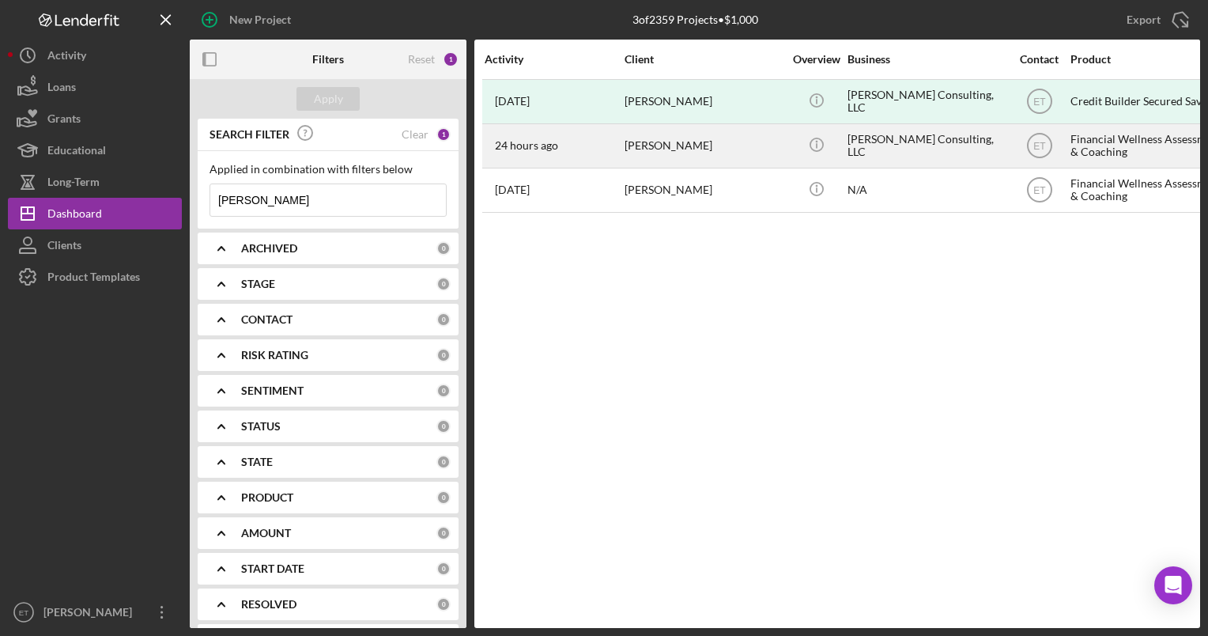
type input "lekesa whitner"
click at [703, 145] on div "[PERSON_NAME]" at bounding box center [704, 146] width 158 height 42
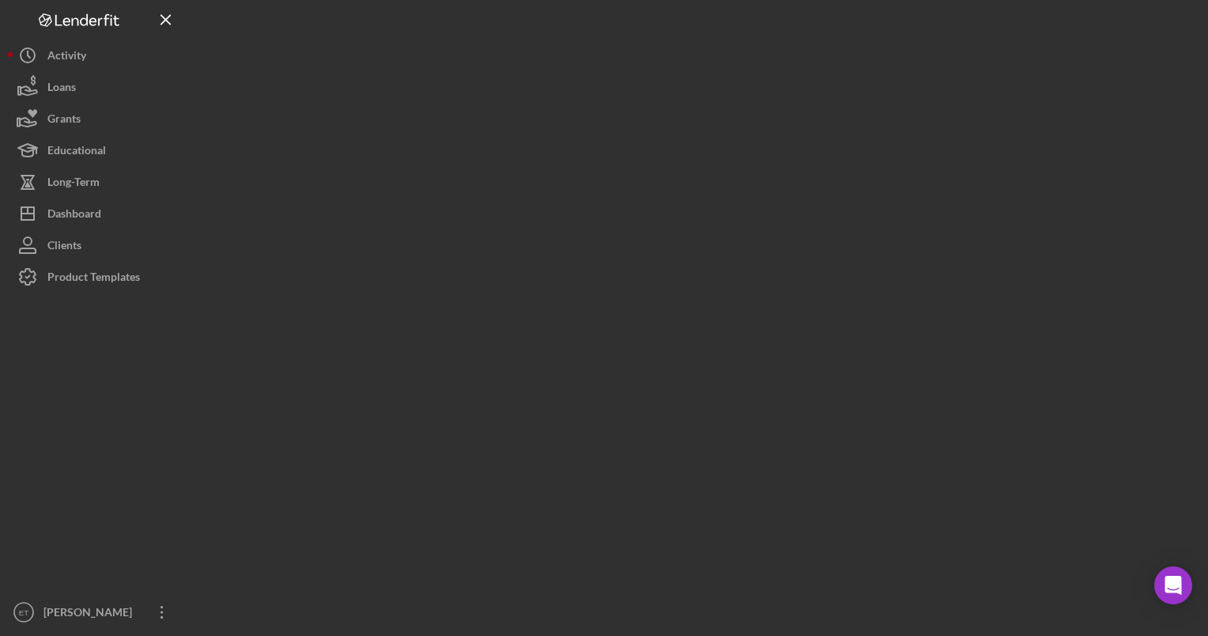
click at [703, 145] on div at bounding box center [695, 314] width 1010 height 628
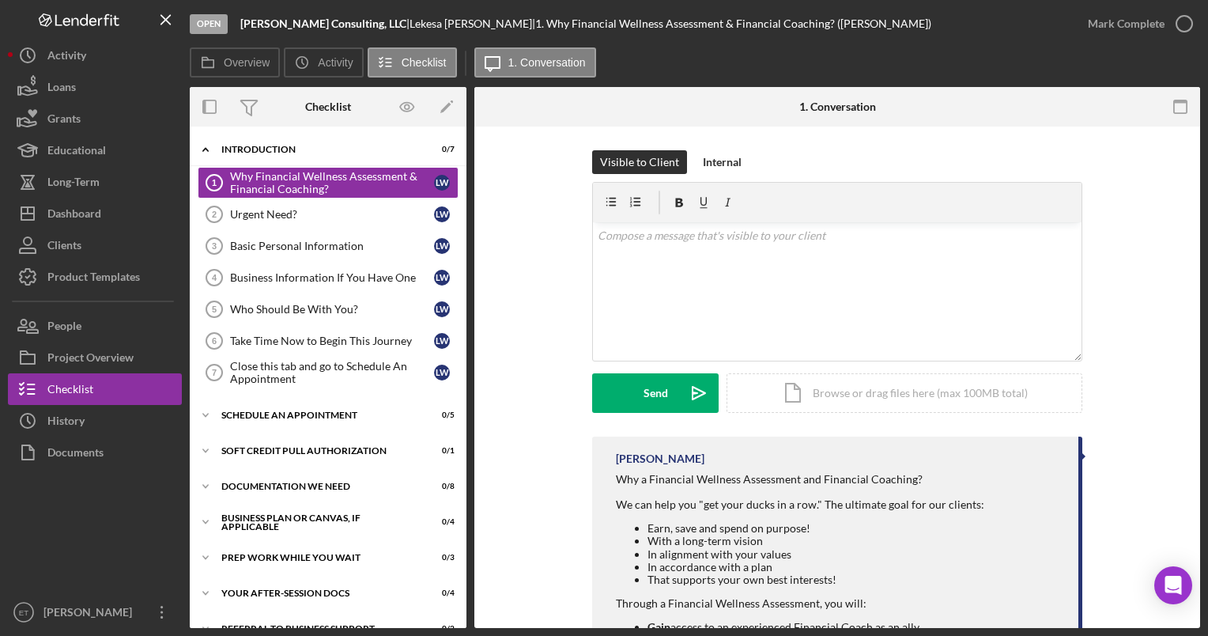
click at [548, 152] on div "Visible to Client Internal v Color teal Color pink Remove color Add row above A…" at bounding box center [837, 293] width 678 height 286
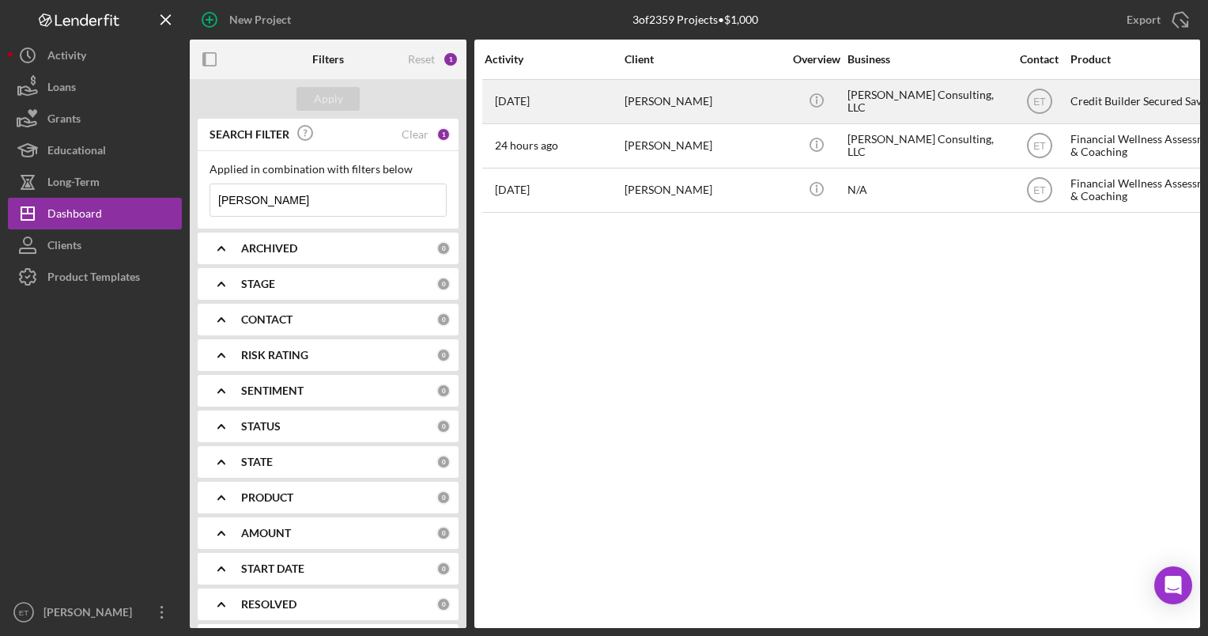
click at [841, 104] on div "Icon/Info" at bounding box center [816, 102] width 59 height 42
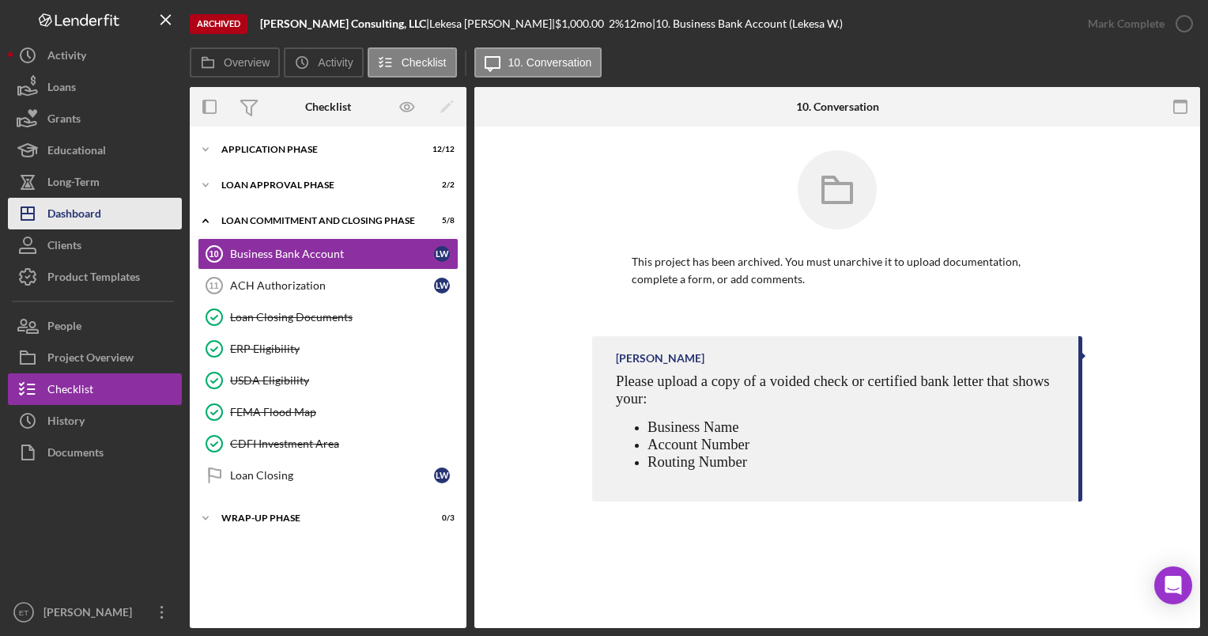
click at [85, 213] on div "Dashboard" at bounding box center [74, 216] width 54 height 36
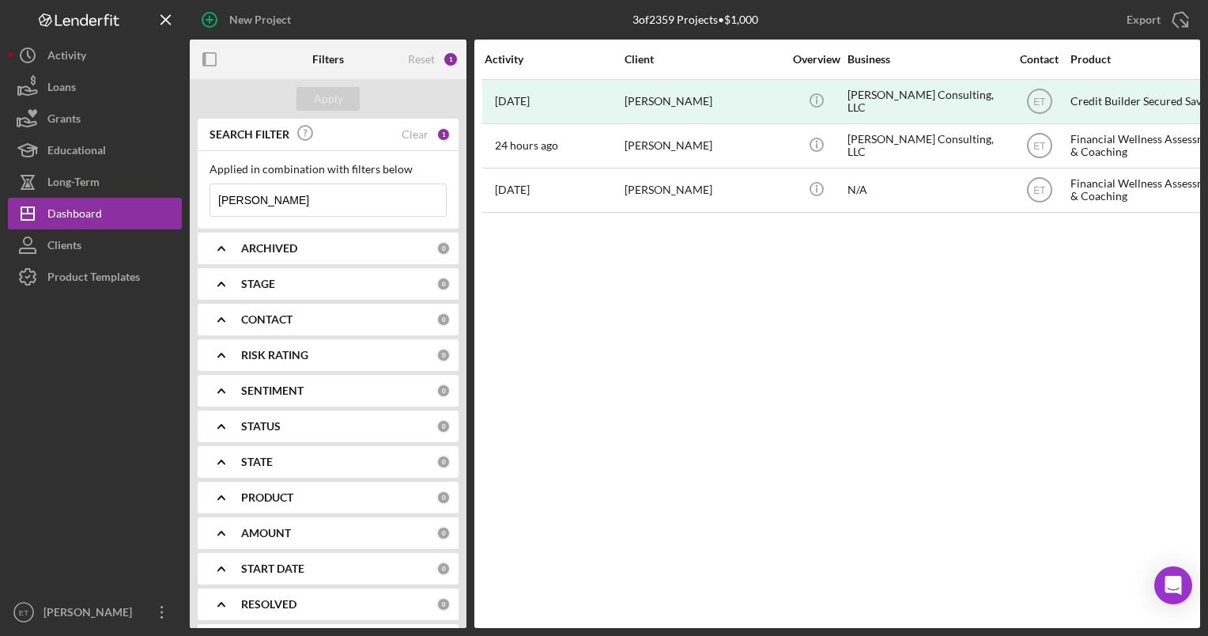
click at [334, 201] on input "lekesa whitner" at bounding box center [328, 200] width 236 height 32
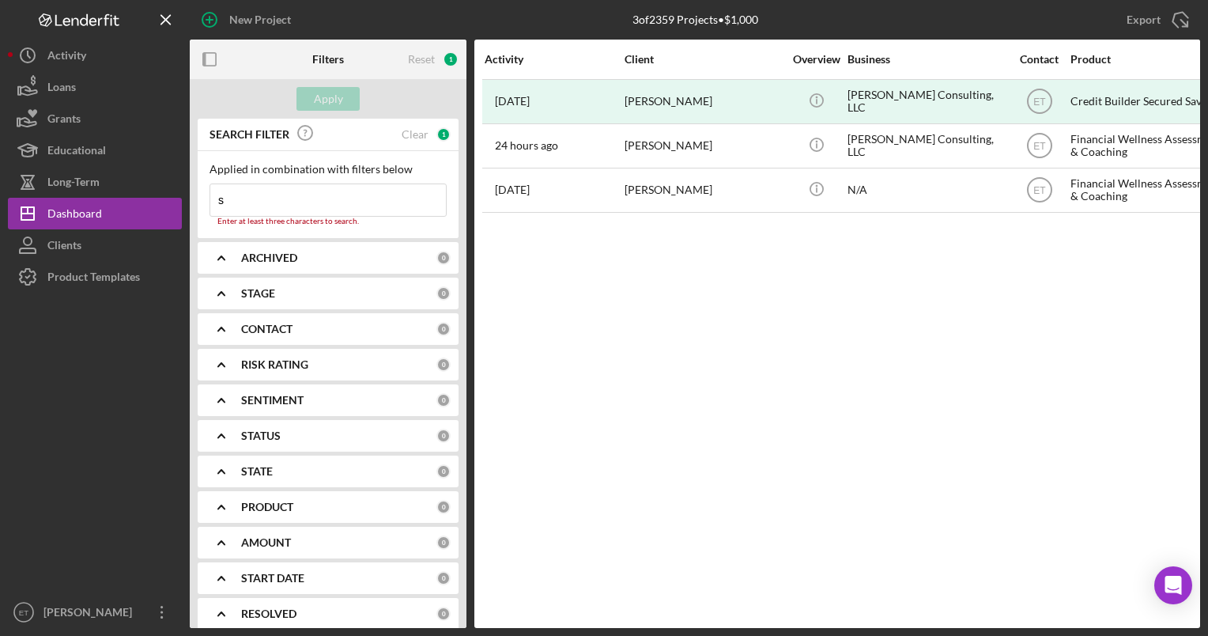
type input "s"
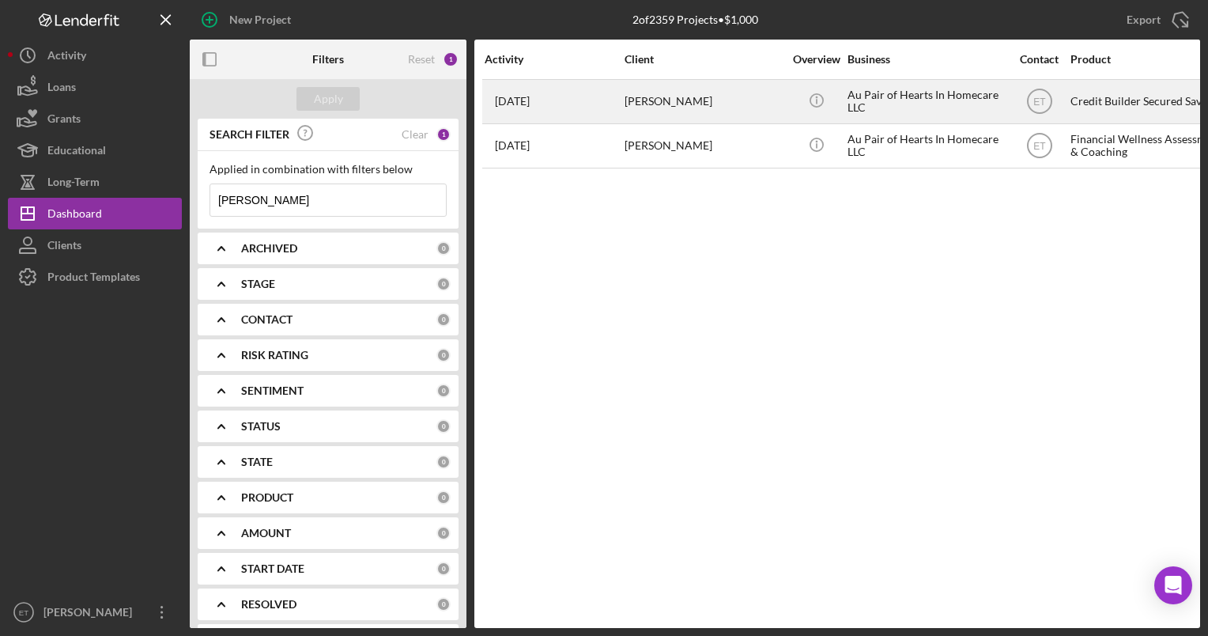
type input "rosiland sullvan"
click at [668, 110] on div "[PERSON_NAME]" at bounding box center [704, 102] width 158 height 42
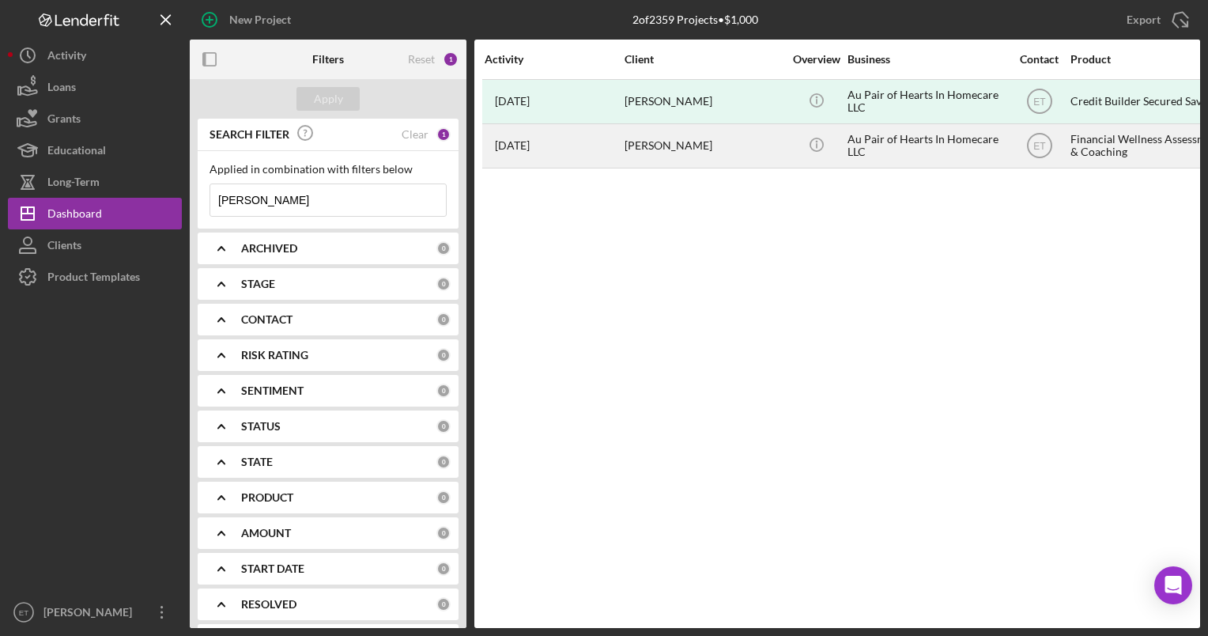
click at [782, 139] on div "[PERSON_NAME]" at bounding box center [704, 146] width 158 height 42
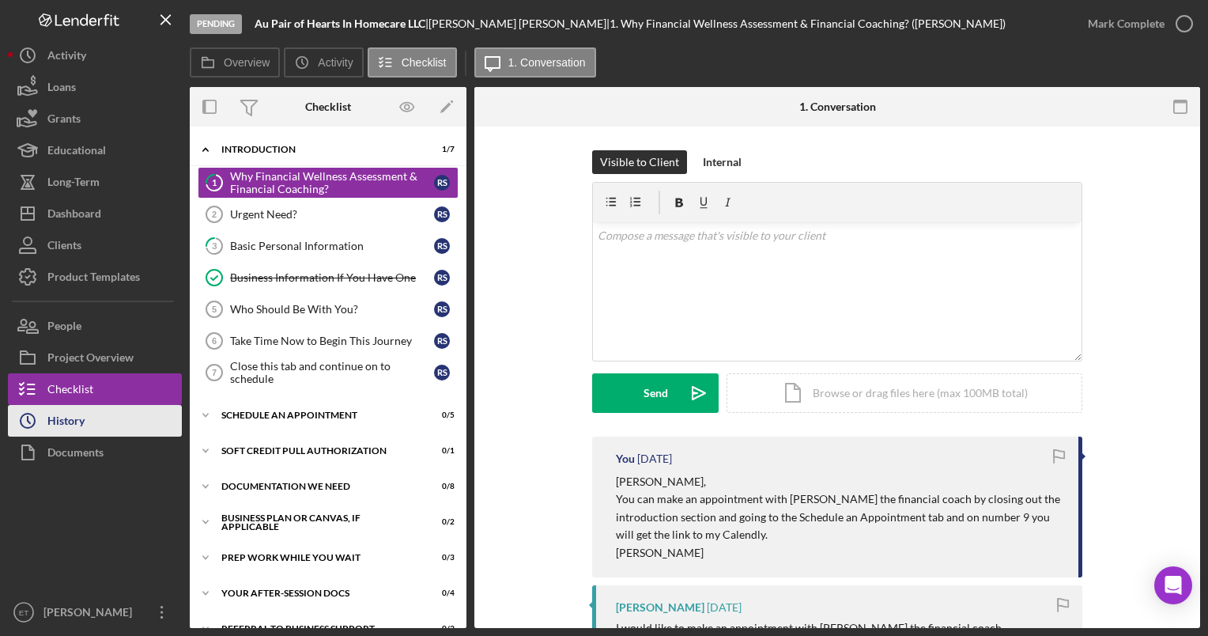
click at [74, 415] on div "History" at bounding box center [65, 423] width 37 height 36
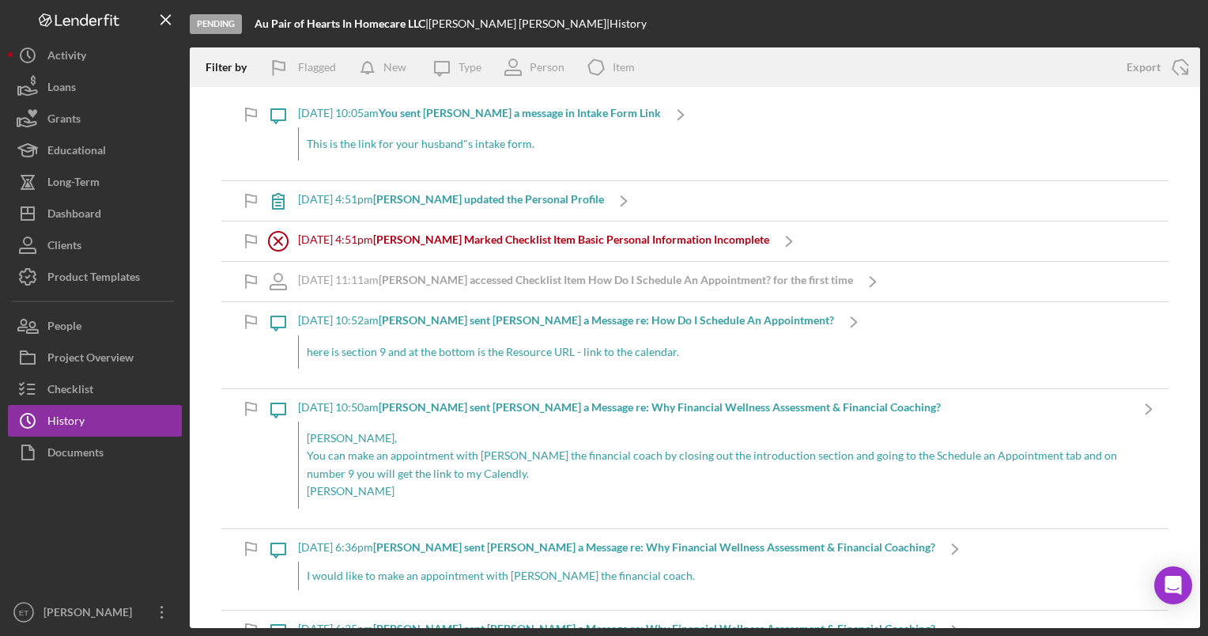
click at [471, 147] on p "This is the link for your husband"s intake form." at bounding box center [480, 143] width 346 height 17
